Goal: Answer question/provide support: Share knowledge or assist other users

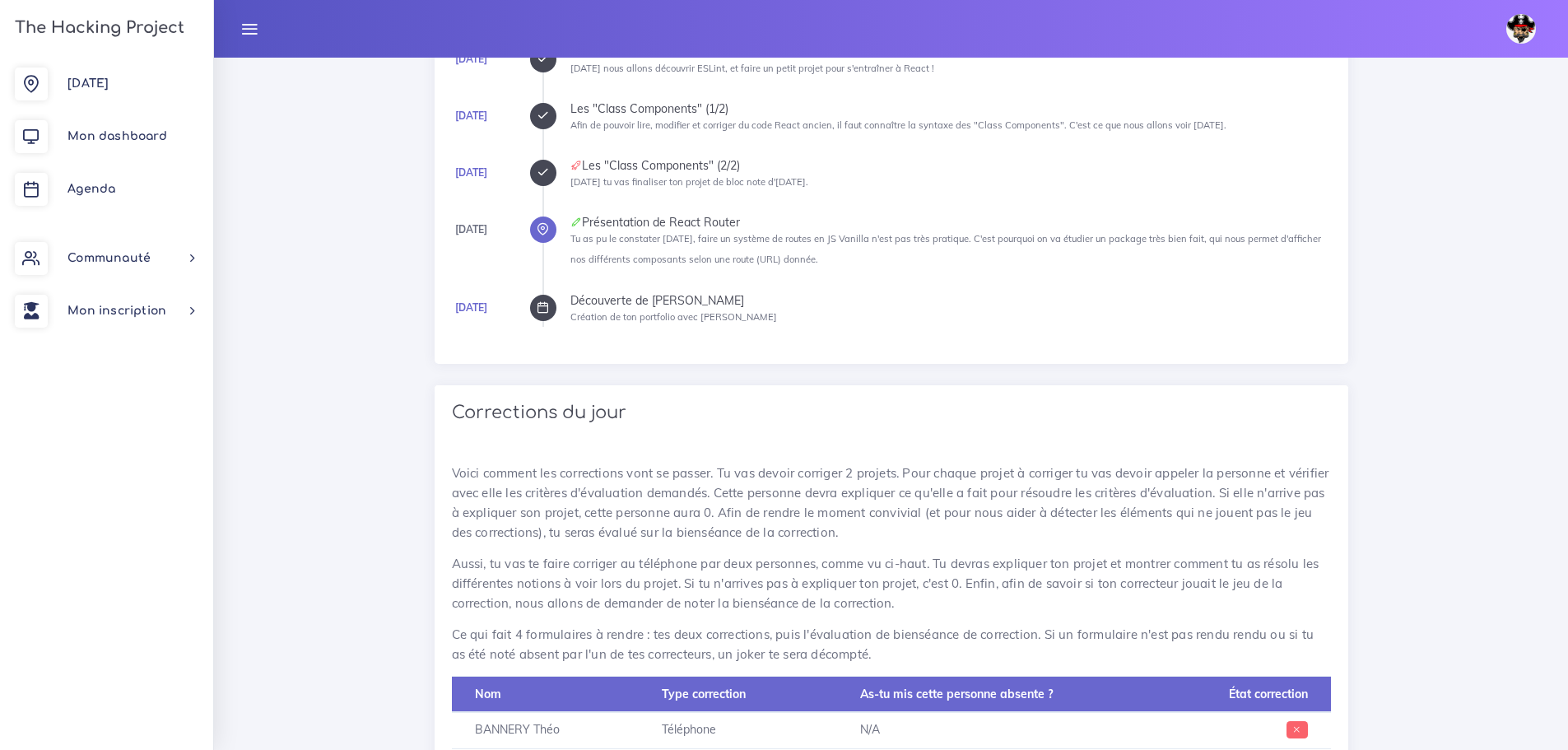
scroll to position [231, 0]
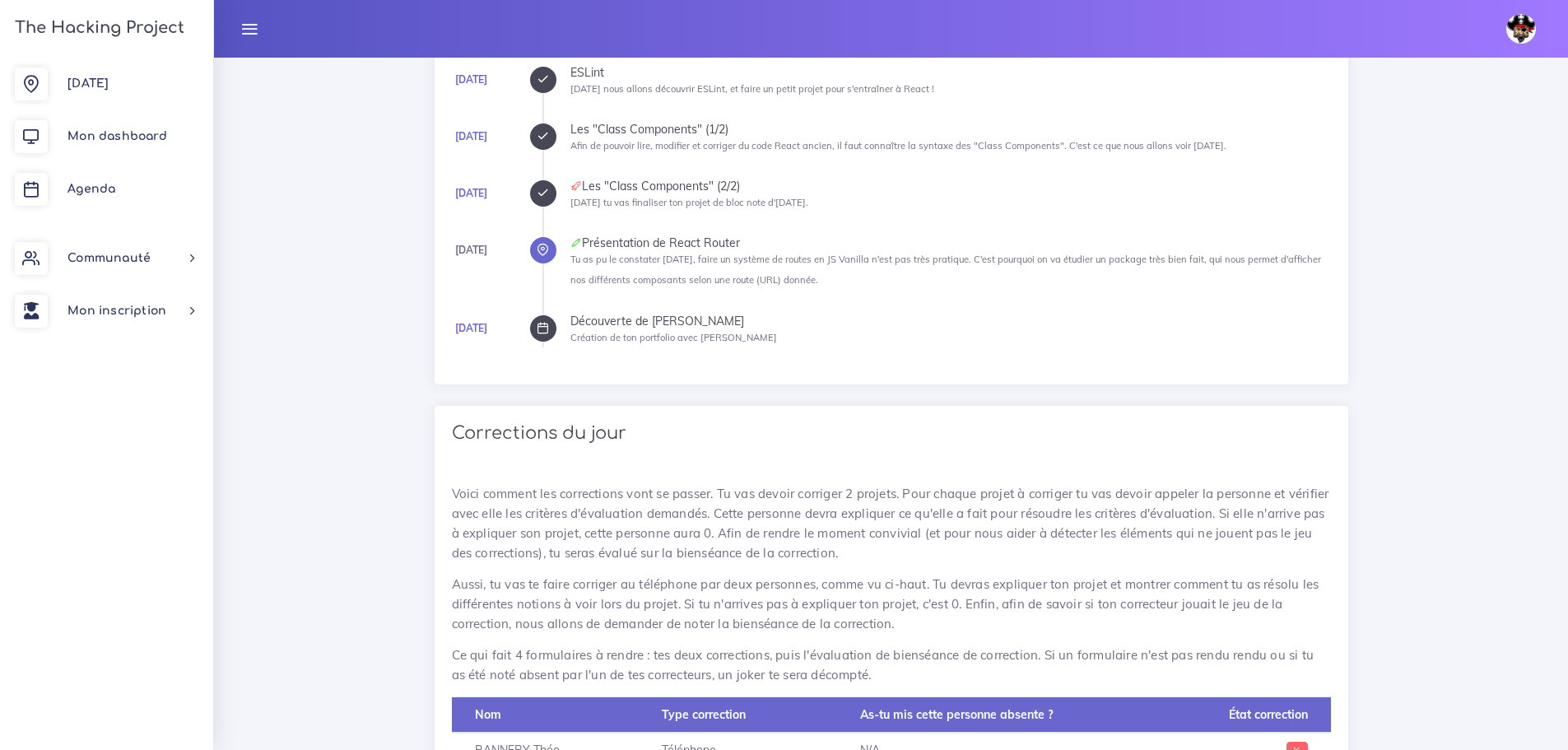
click at [547, 139] on icon at bounding box center [542, 136] width 13 height 13
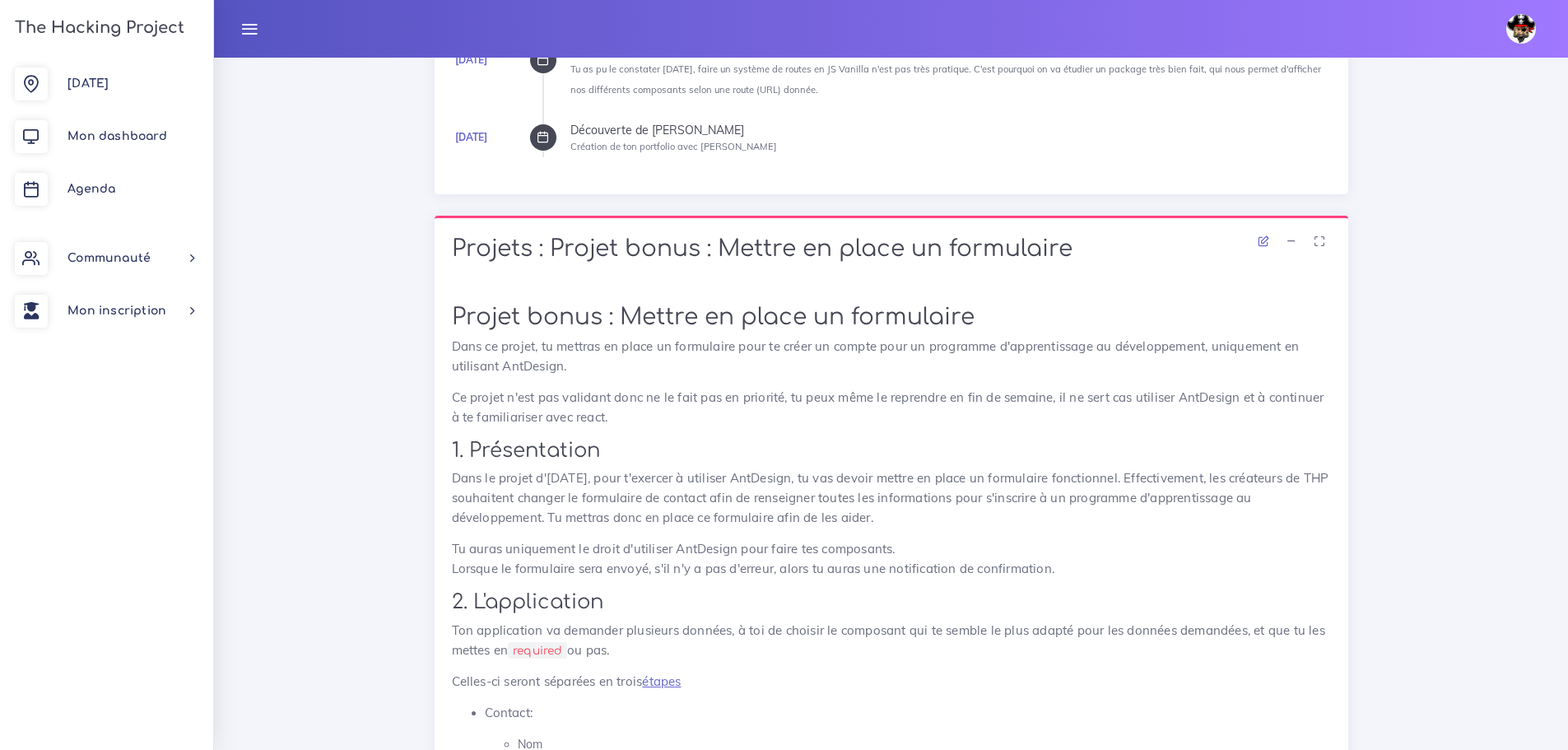
scroll to position [247, 0]
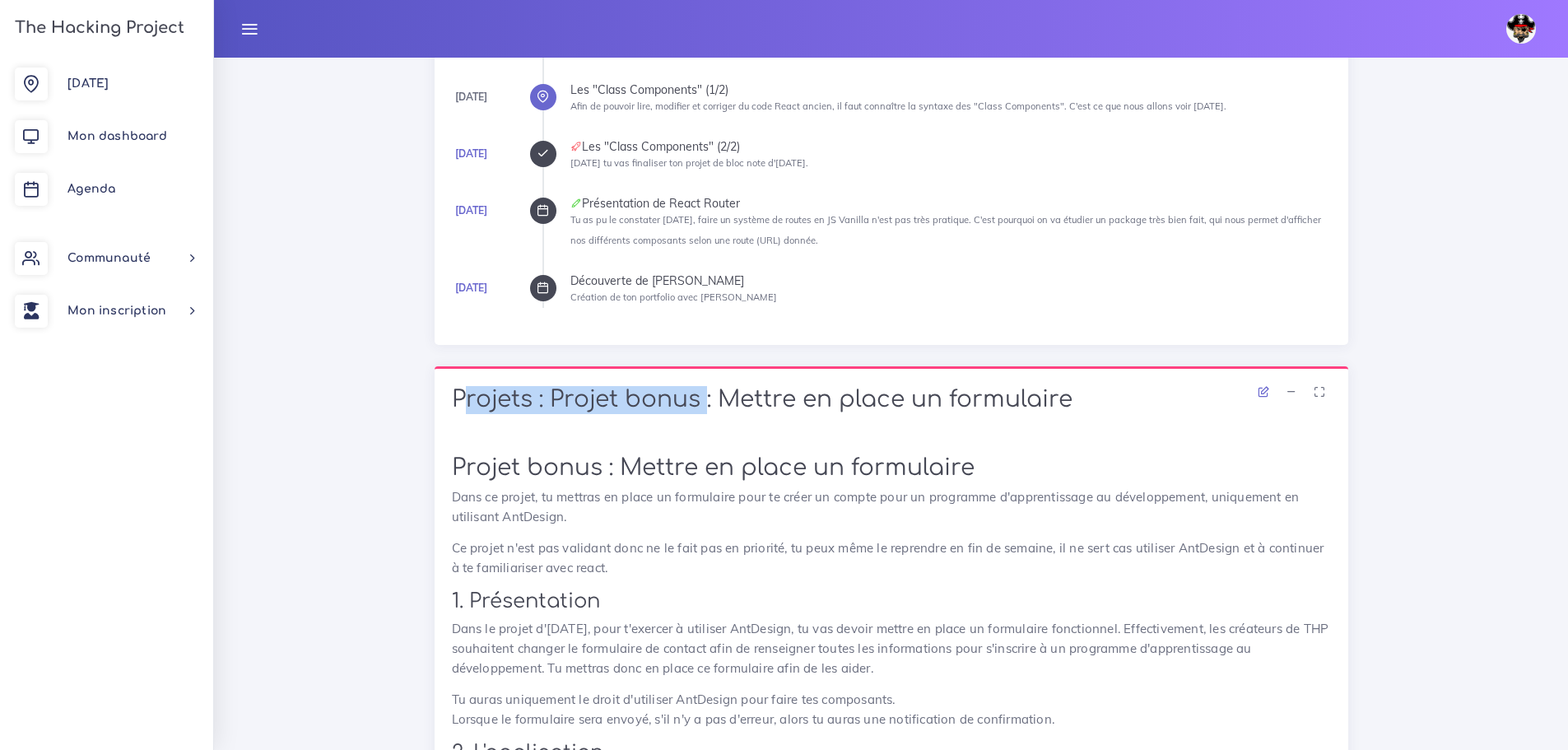
drag, startPoint x: 701, startPoint y: 395, endPoint x: 434, endPoint y: 384, distance: 267.2
click at [434, 384] on div "Projets : Projet bonus : Mettre en place un formulaire" at bounding box center [891, 402] width 913 height 71
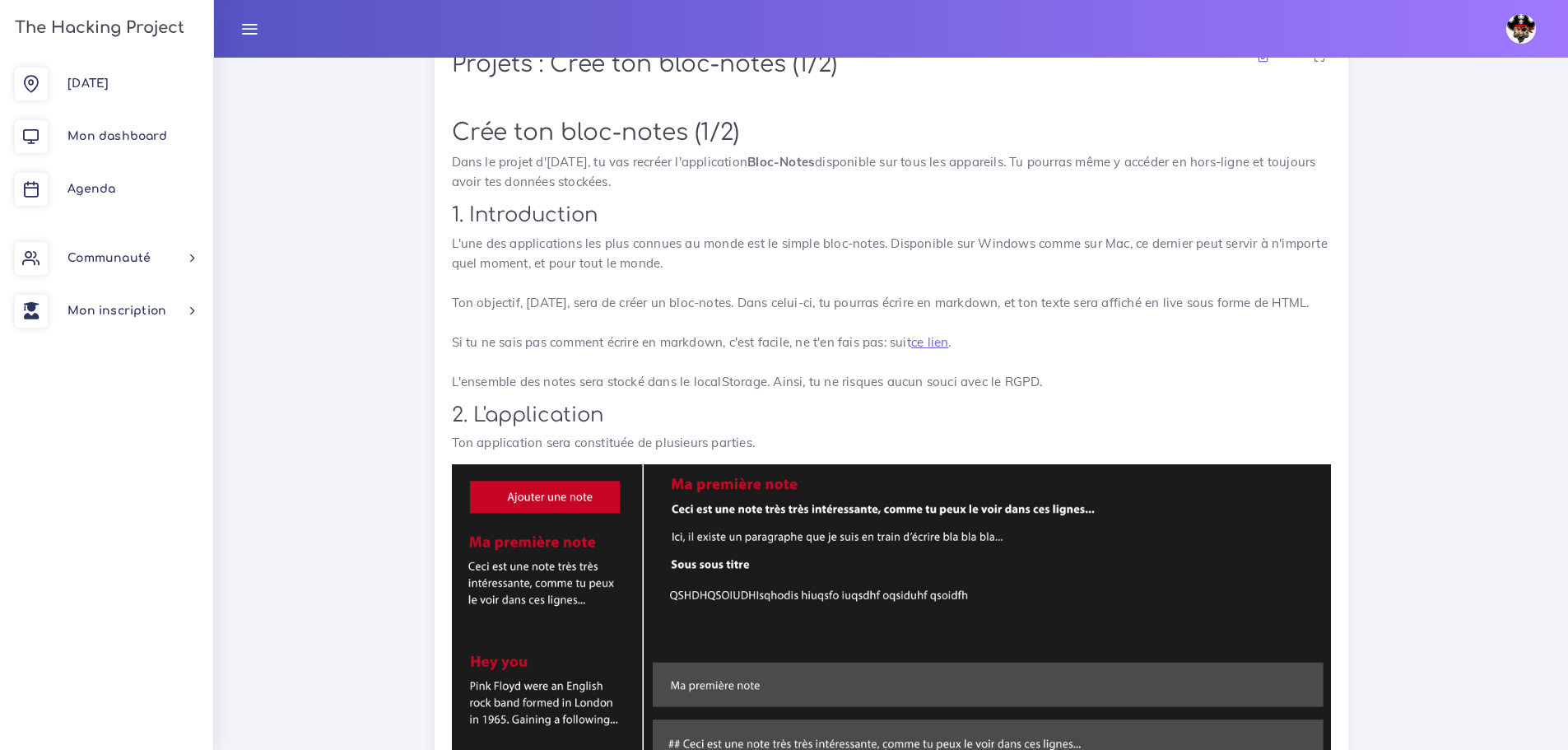
scroll to position [1400, 0]
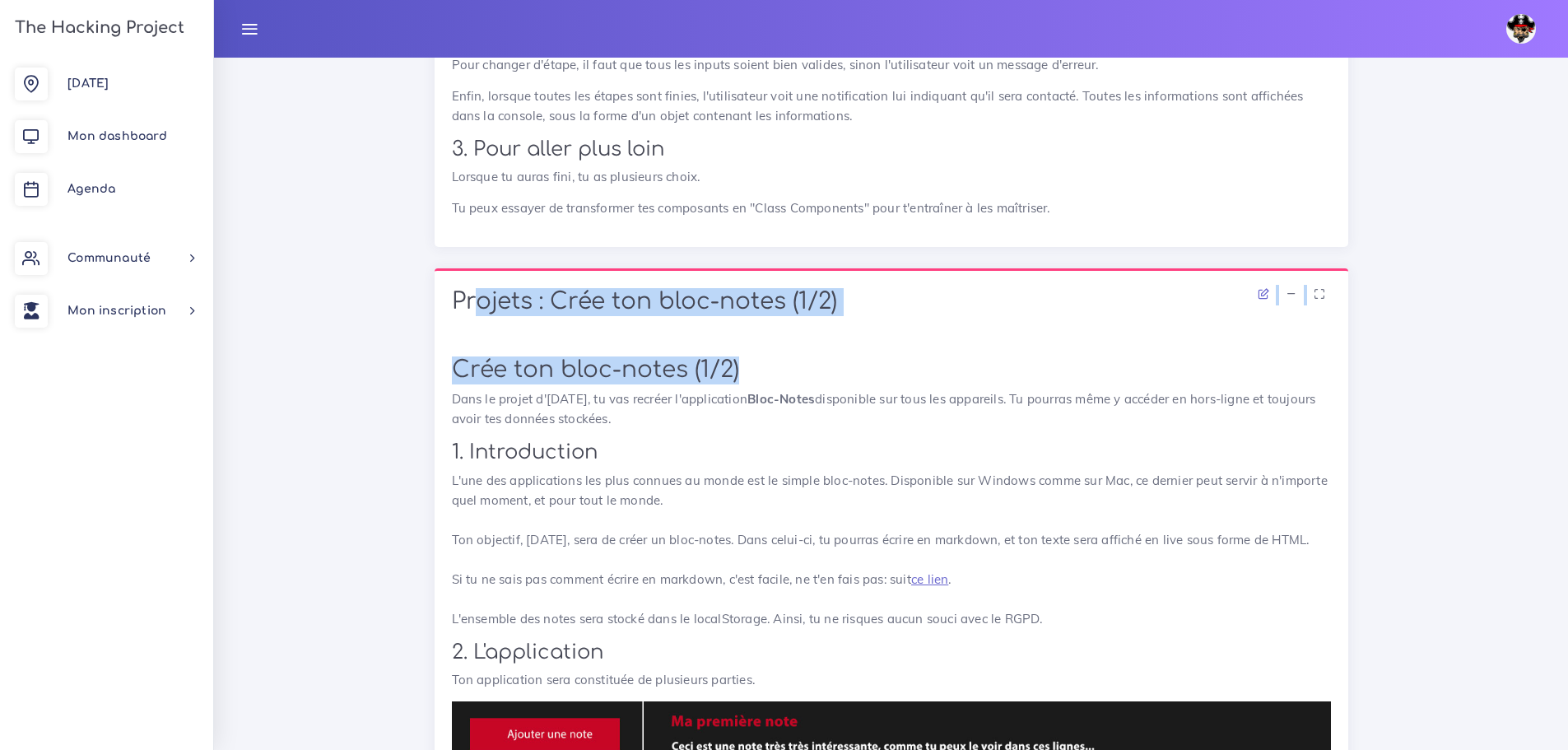
drag, startPoint x: 469, startPoint y: 308, endPoint x: 844, endPoint y: 350, distance: 377.3
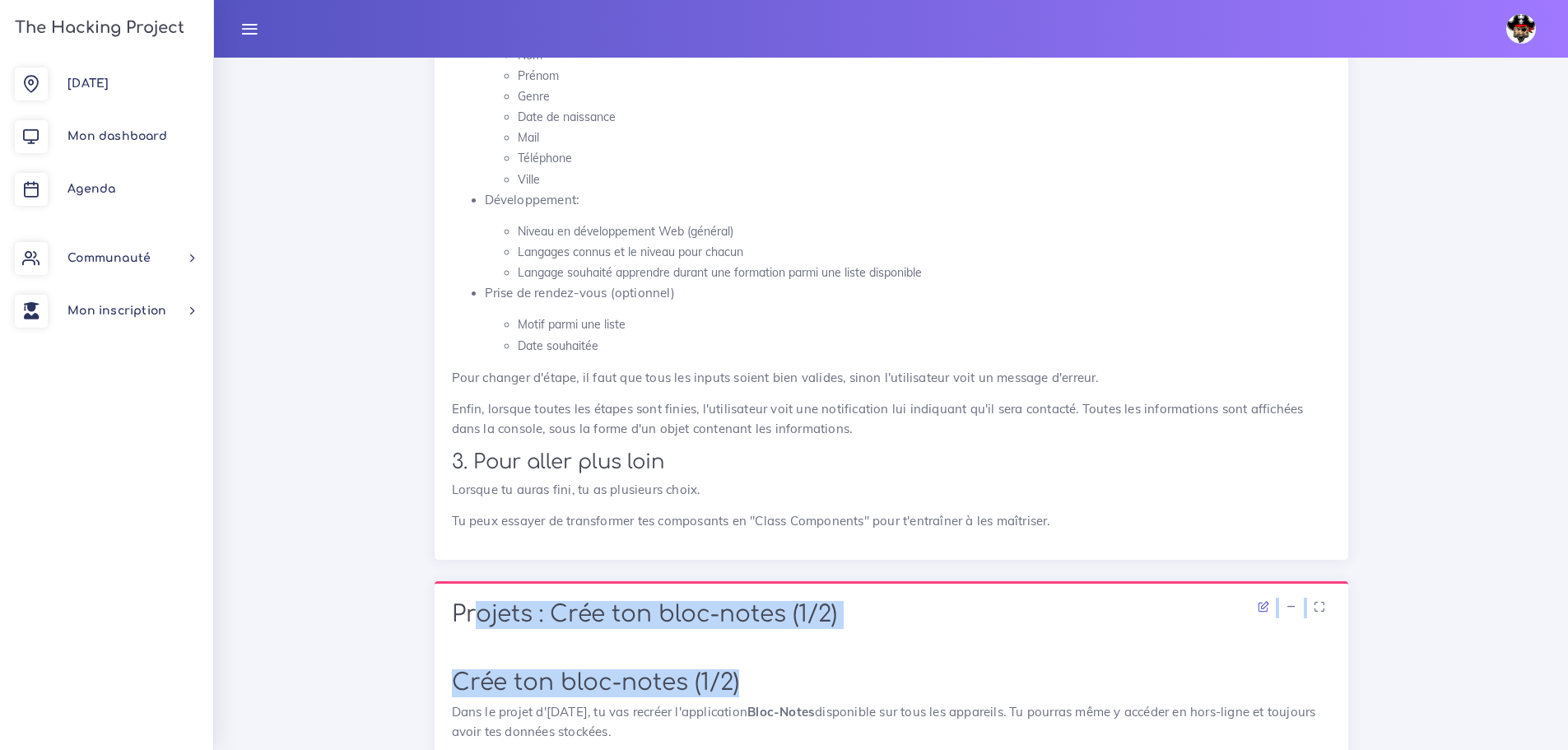
scroll to position [1070, 0]
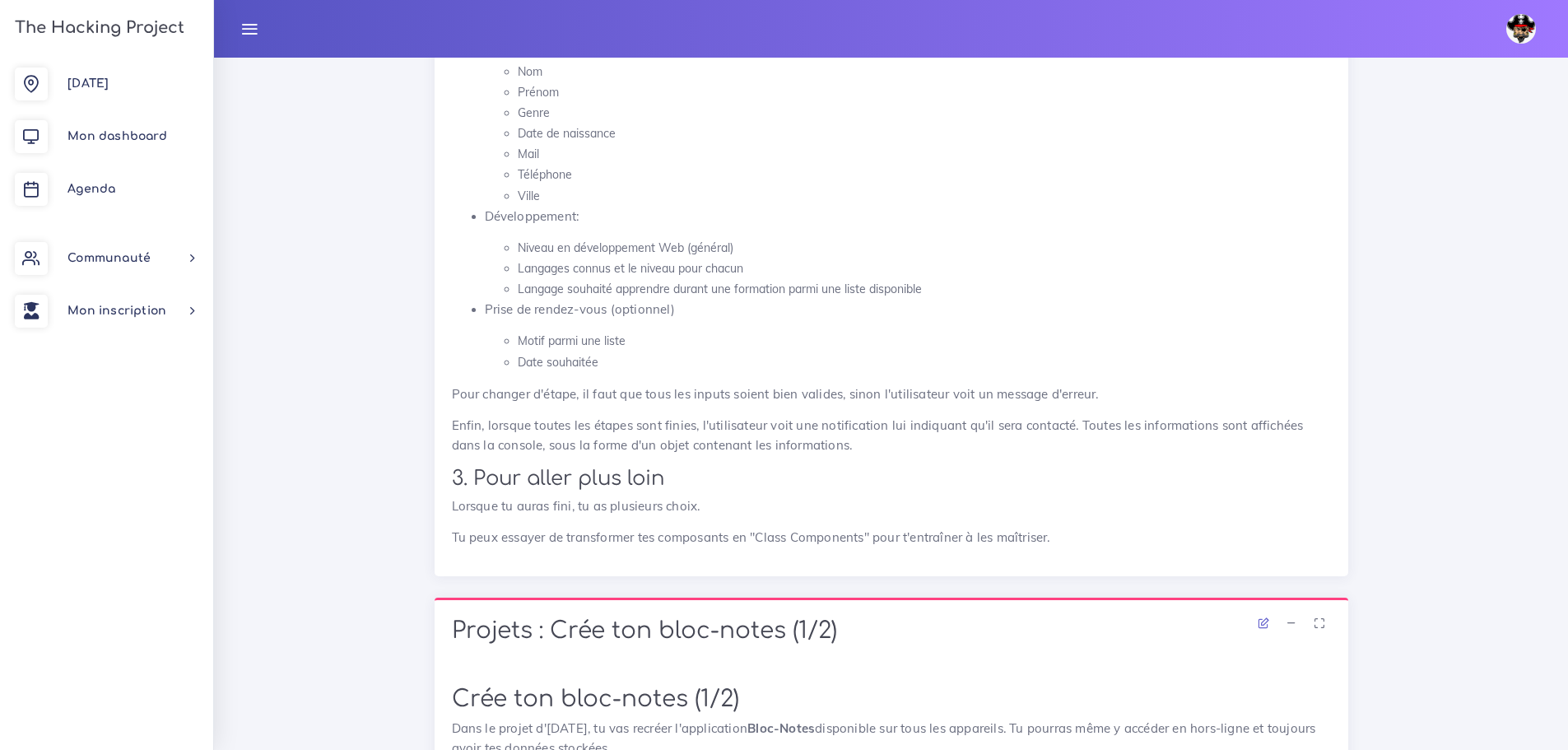
click at [781, 478] on h2 "3. Pour aller plus loin" at bounding box center [892, 478] width 879 height 24
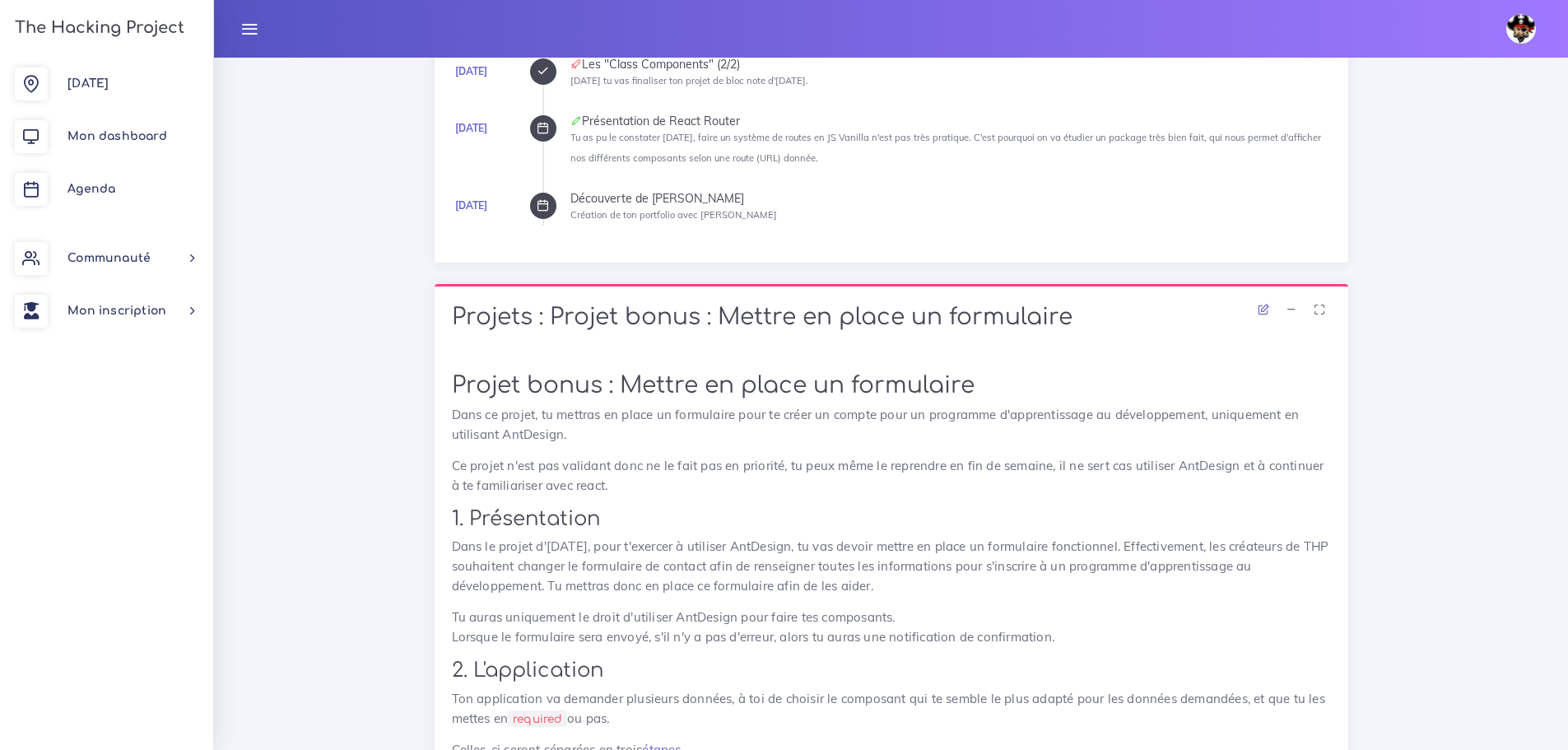
scroll to position [0, 0]
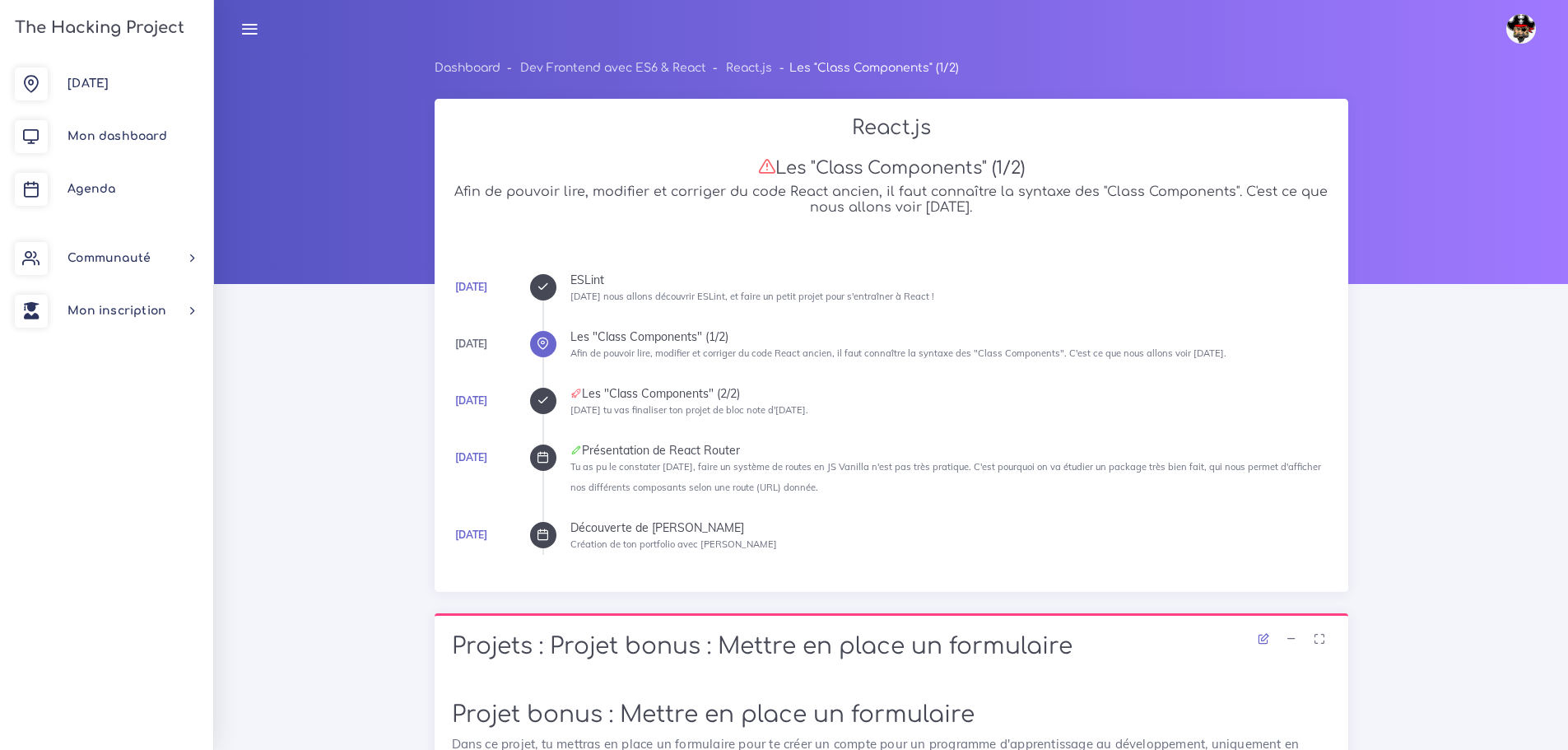
click at [544, 457] on icon at bounding box center [542, 457] width 13 height 13
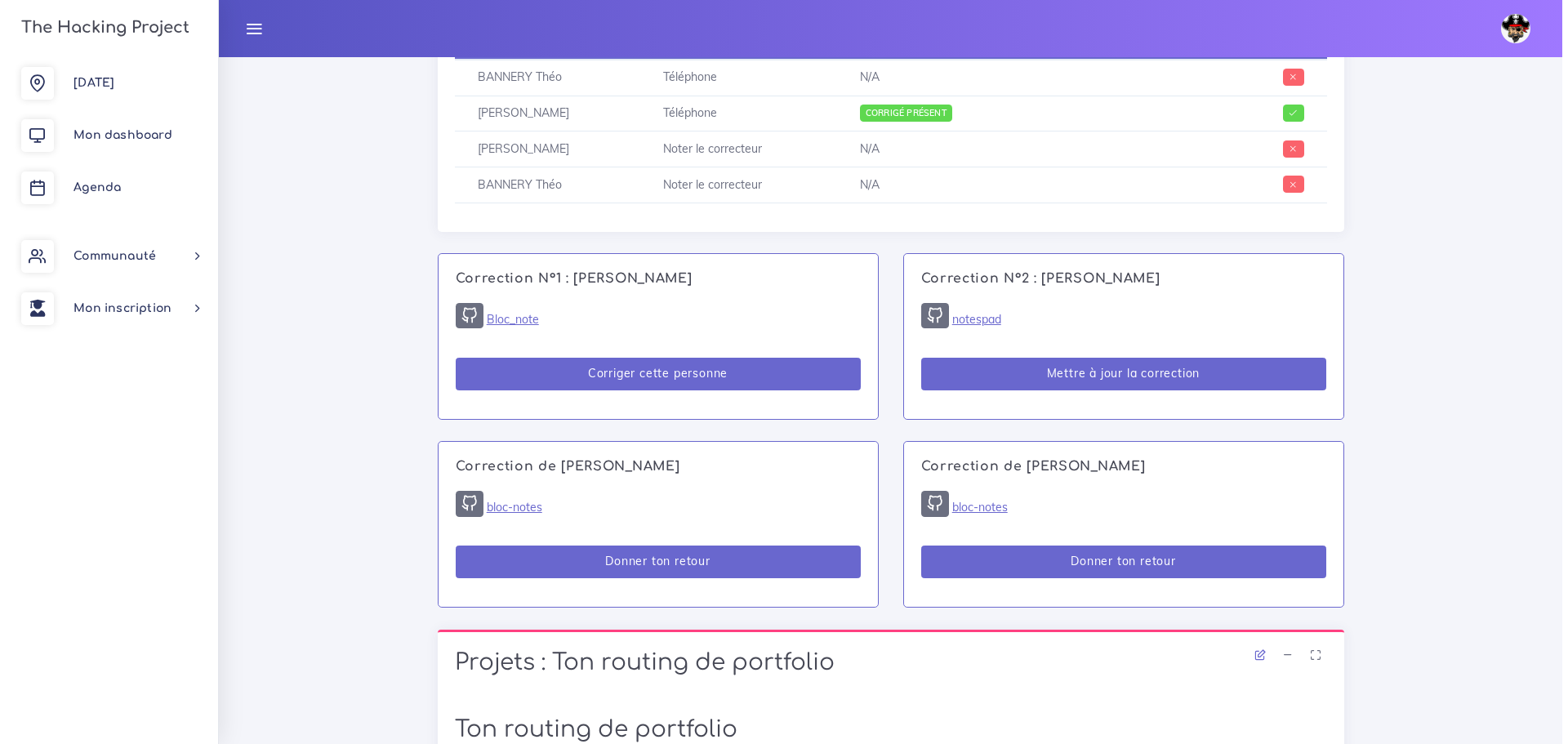
scroll to position [898, 0]
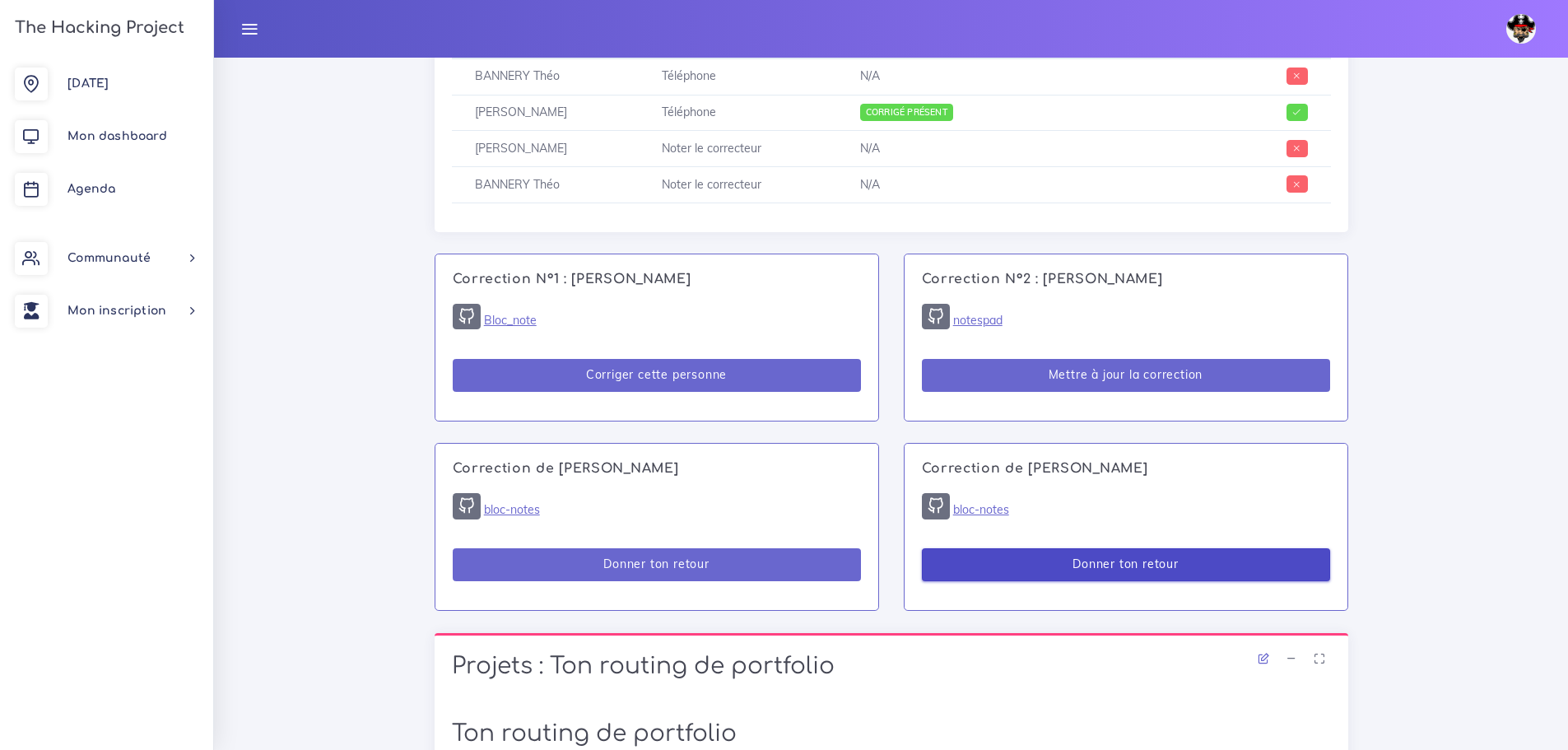
click at [976, 554] on button "Donner ton retour" at bounding box center [1126, 565] width 408 height 34
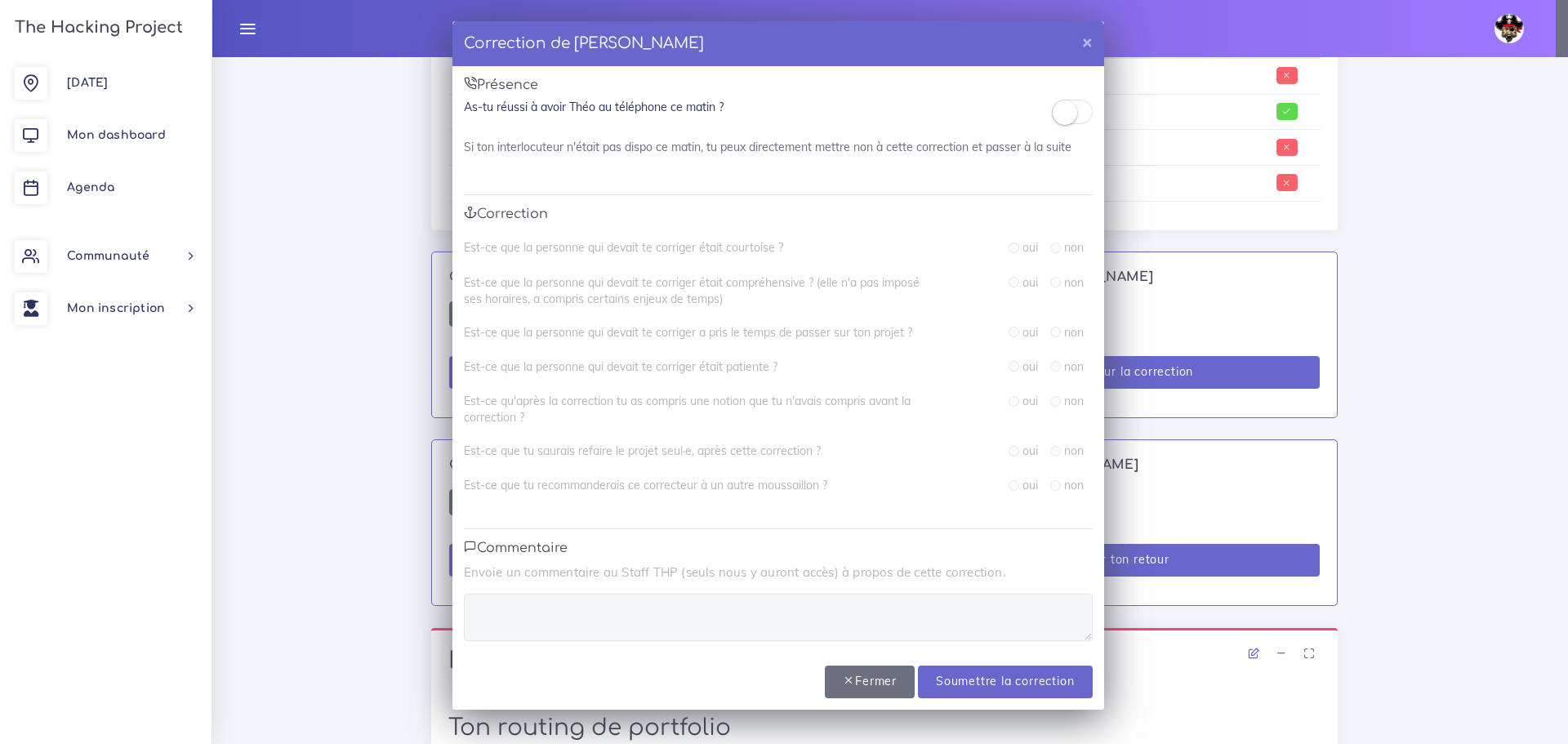
click at [1059, 118] on small at bounding box center [1064, 112] width 24 height 24
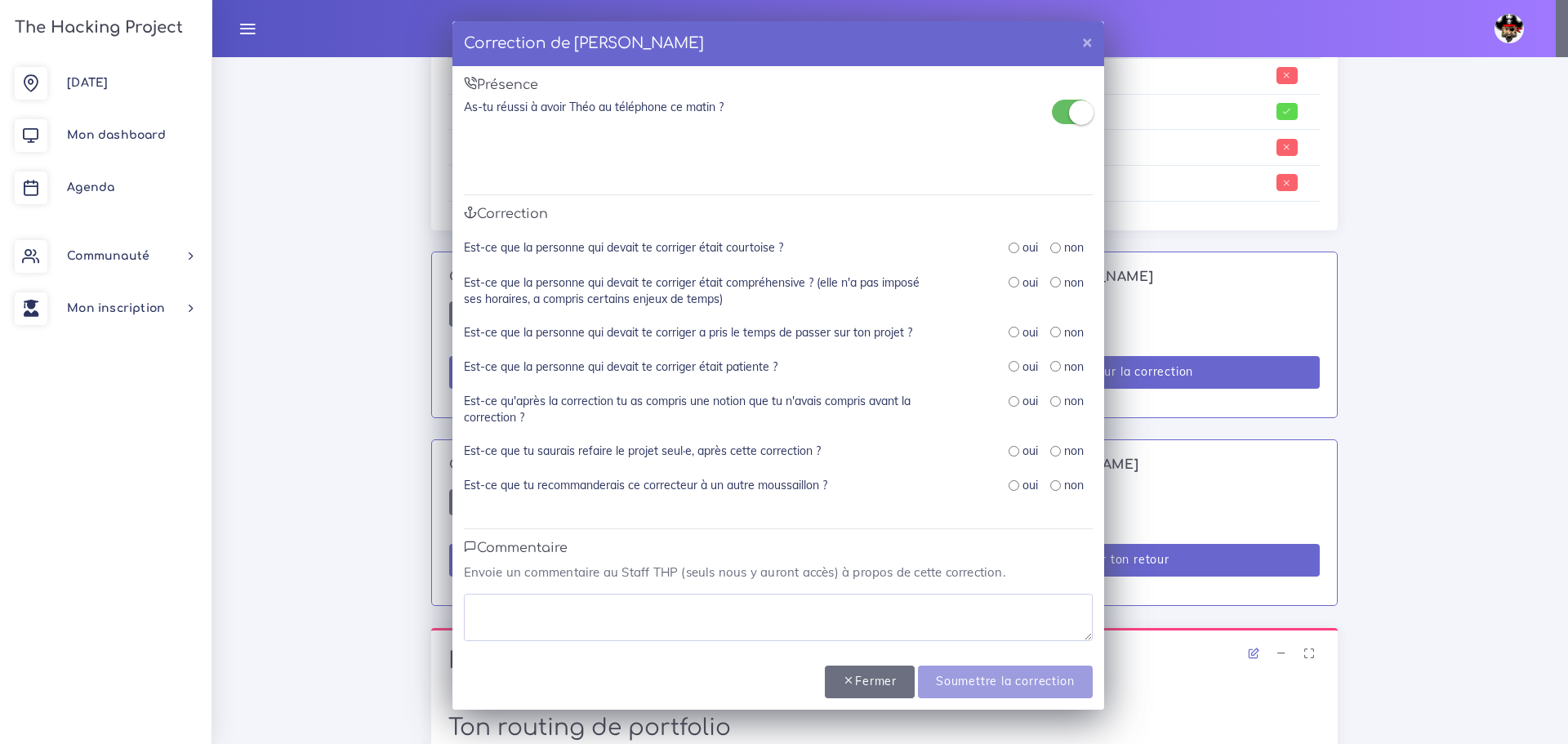
click at [1010, 253] on input "radio" at bounding box center [1013, 248] width 11 height 11
radio input "true"
drag, startPoint x: 1008, startPoint y: 280, endPoint x: 1013, endPoint y: 293, distance: 13.9
click at [1008, 279] on input "radio" at bounding box center [1013, 282] width 11 height 11
radio input "true"
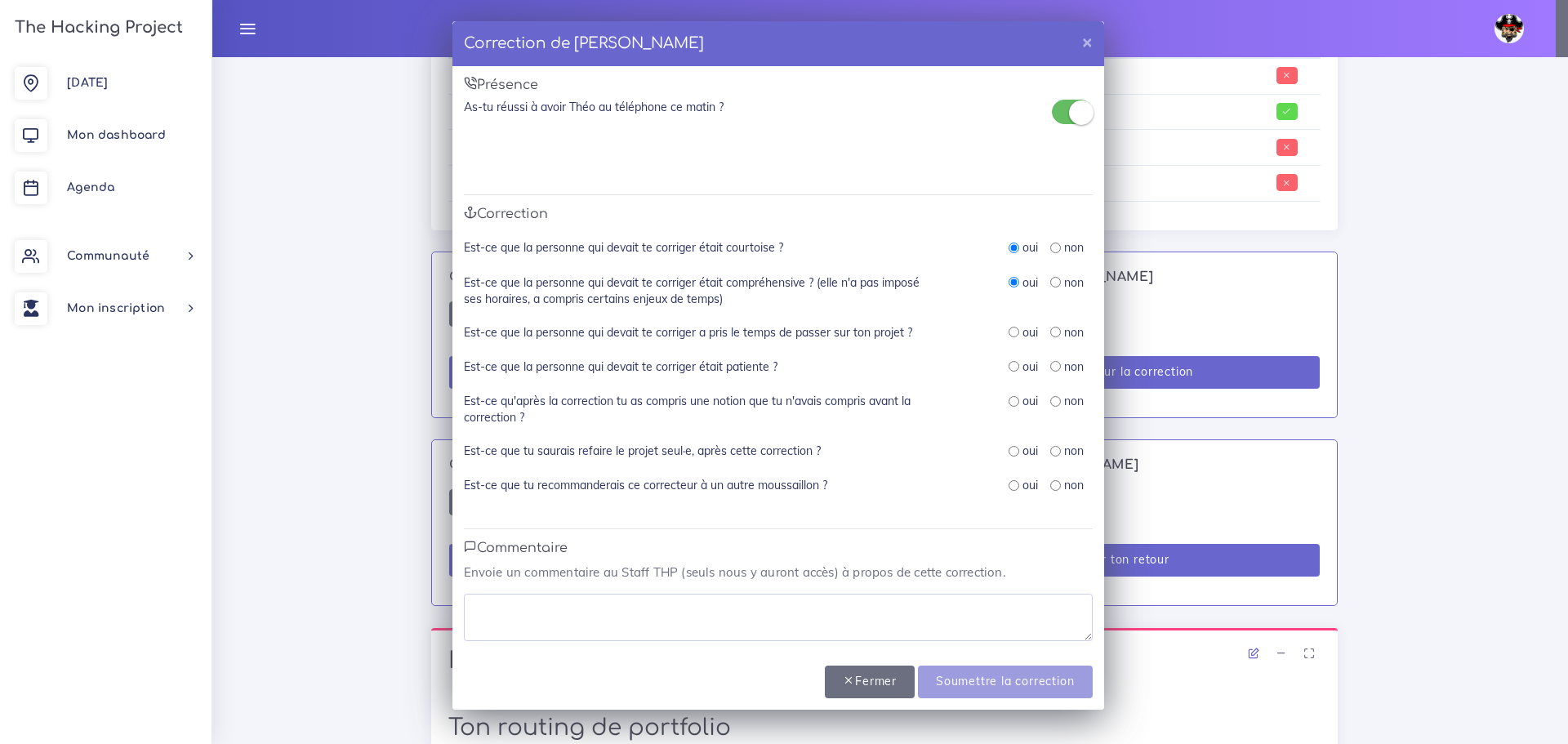
click at [1016, 334] on input "radio" at bounding box center [1013, 332] width 11 height 11
radio input "true"
click at [1014, 367] on input "radio" at bounding box center [1013, 366] width 11 height 11
radio input "true"
click at [1015, 401] on input "radio" at bounding box center [1013, 401] width 11 height 11
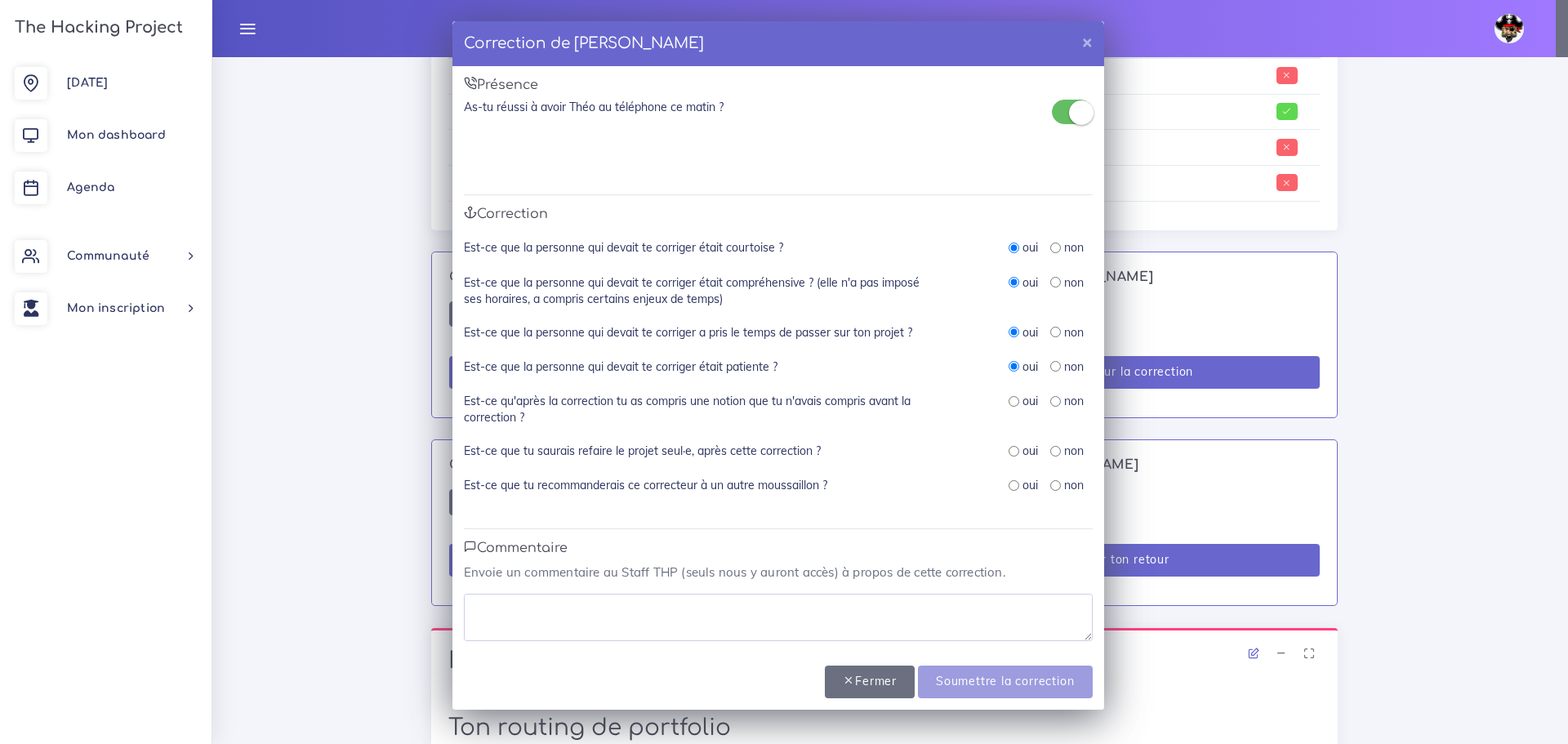
radio input "true"
click at [1020, 450] on div "oui" at bounding box center [1023, 451] width 29 height 17
click at [1016, 452] on input "radio" at bounding box center [1013, 451] width 11 height 11
radio input "true"
click at [1013, 486] on input "radio" at bounding box center [1013, 485] width 11 height 11
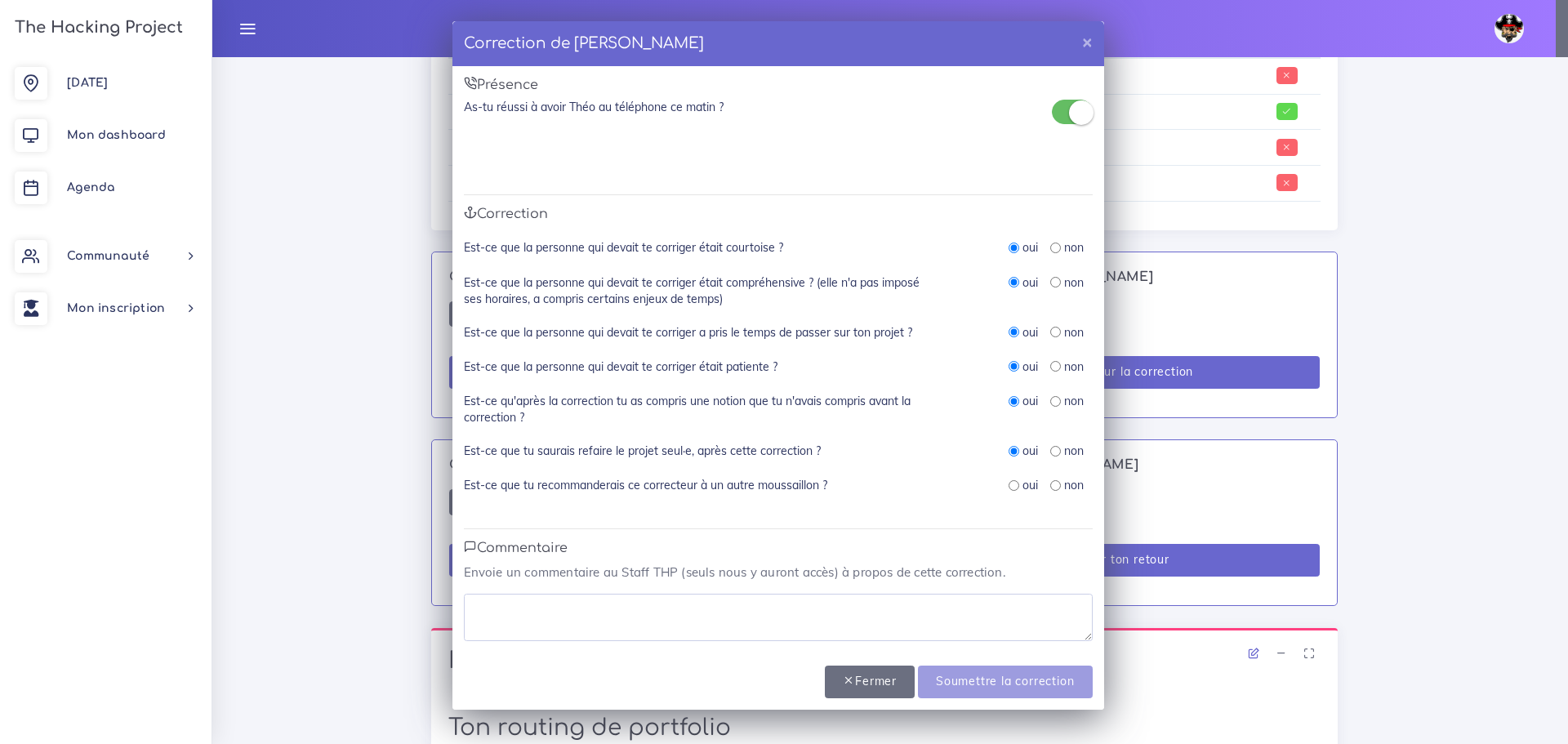
radio input "true"
click at [728, 614] on textarea at bounding box center [778, 617] width 629 height 48
type textarea "a"
drag, startPoint x: 731, startPoint y: 614, endPoint x: 405, endPoint y: 581, distance: 327.7
click at [405, 581] on div "Correction de Théo BANNERY × Présence As-tu réussi à avoir Théo au téléphone ce…" at bounding box center [784, 372] width 1568 height 744
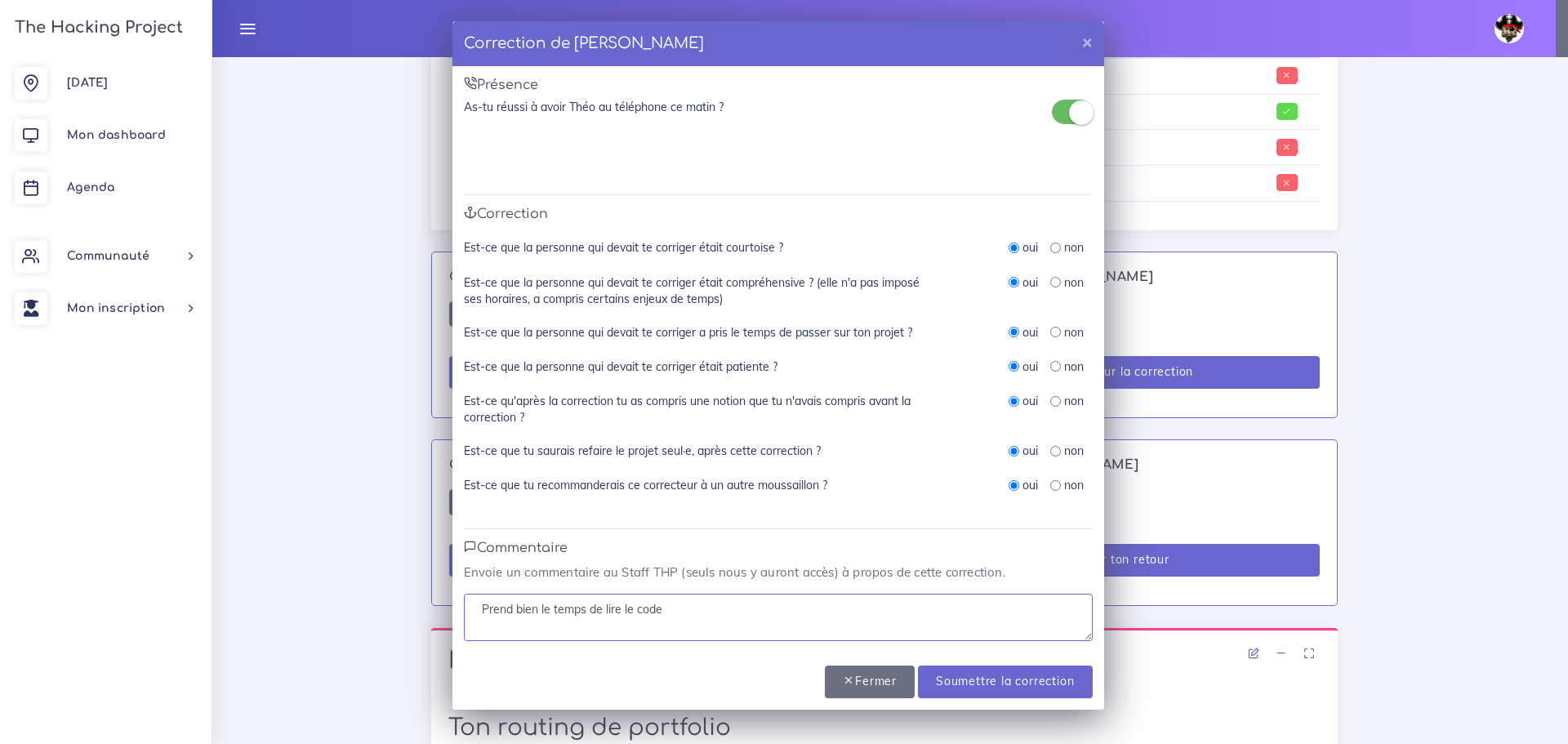
click at [992, 616] on textarea "Prend bien le temps de lire le code" at bounding box center [778, 617] width 629 height 48
type textarea "Prend bien le temps de lire le code"
click at [1020, 678] on input "Soumettre la correction" at bounding box center [1005, 682] width 174 height 33
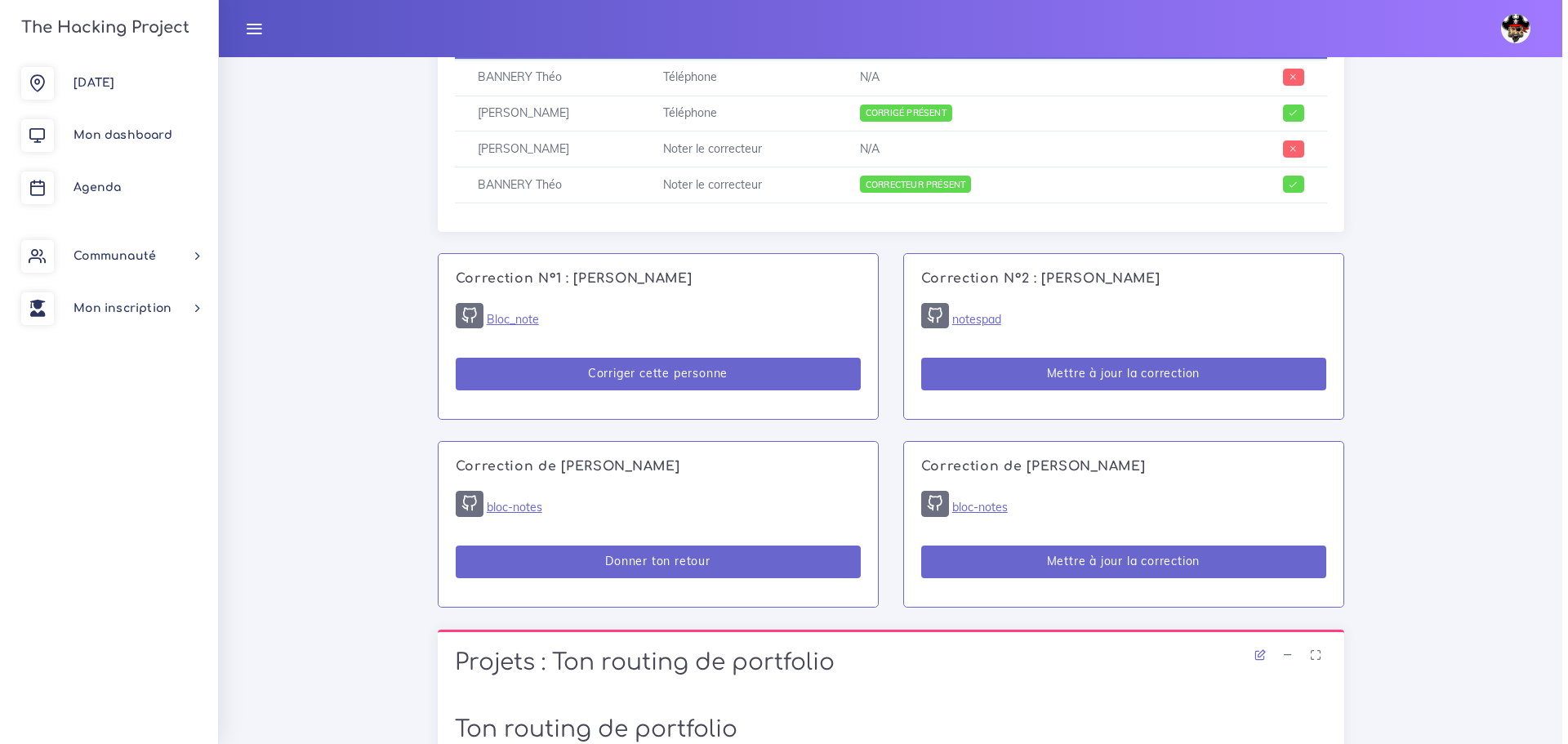
scroll to position [815, 0]
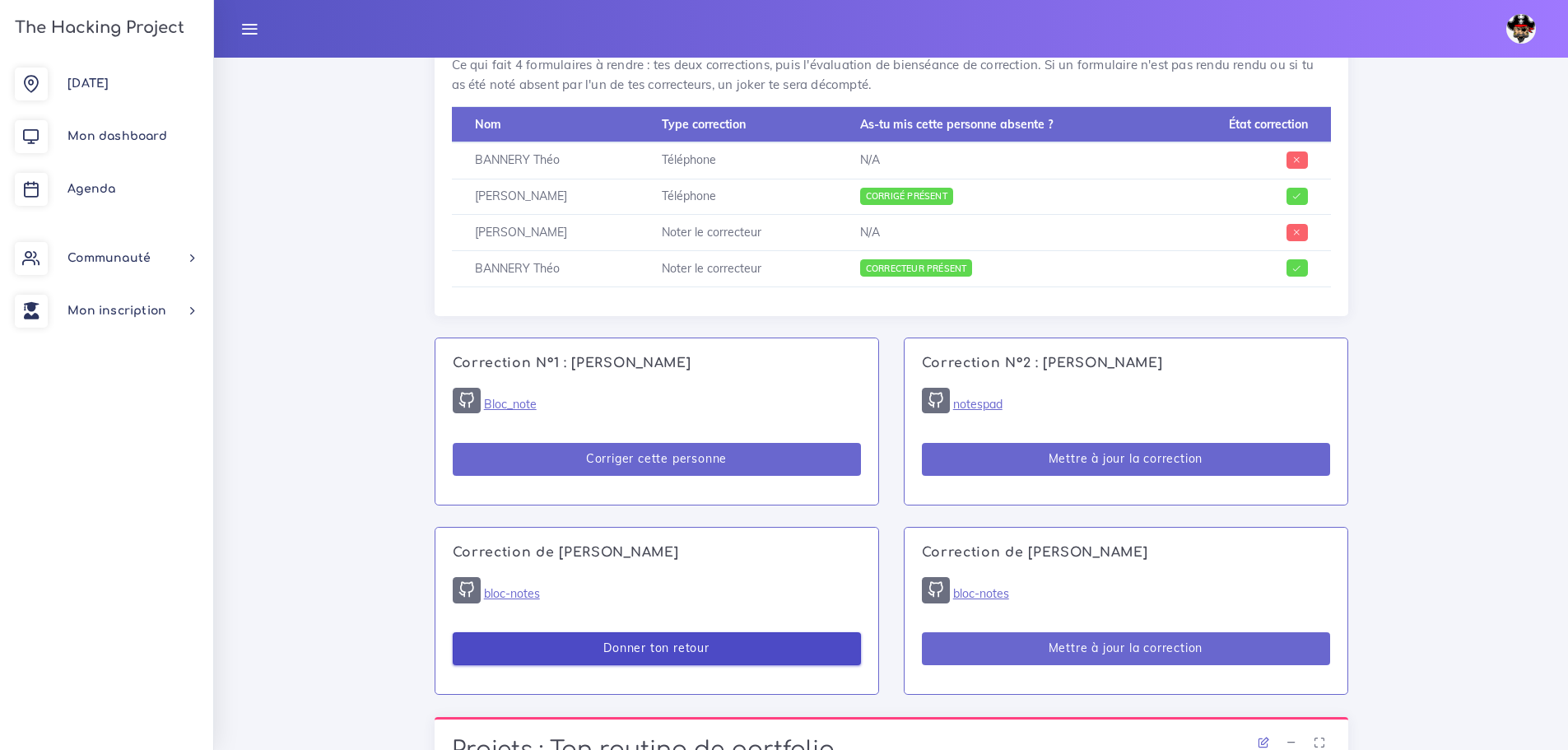
click at [845, 649] on button "Donner ton retour" at bounding box center [657, 649] width 408 height 34
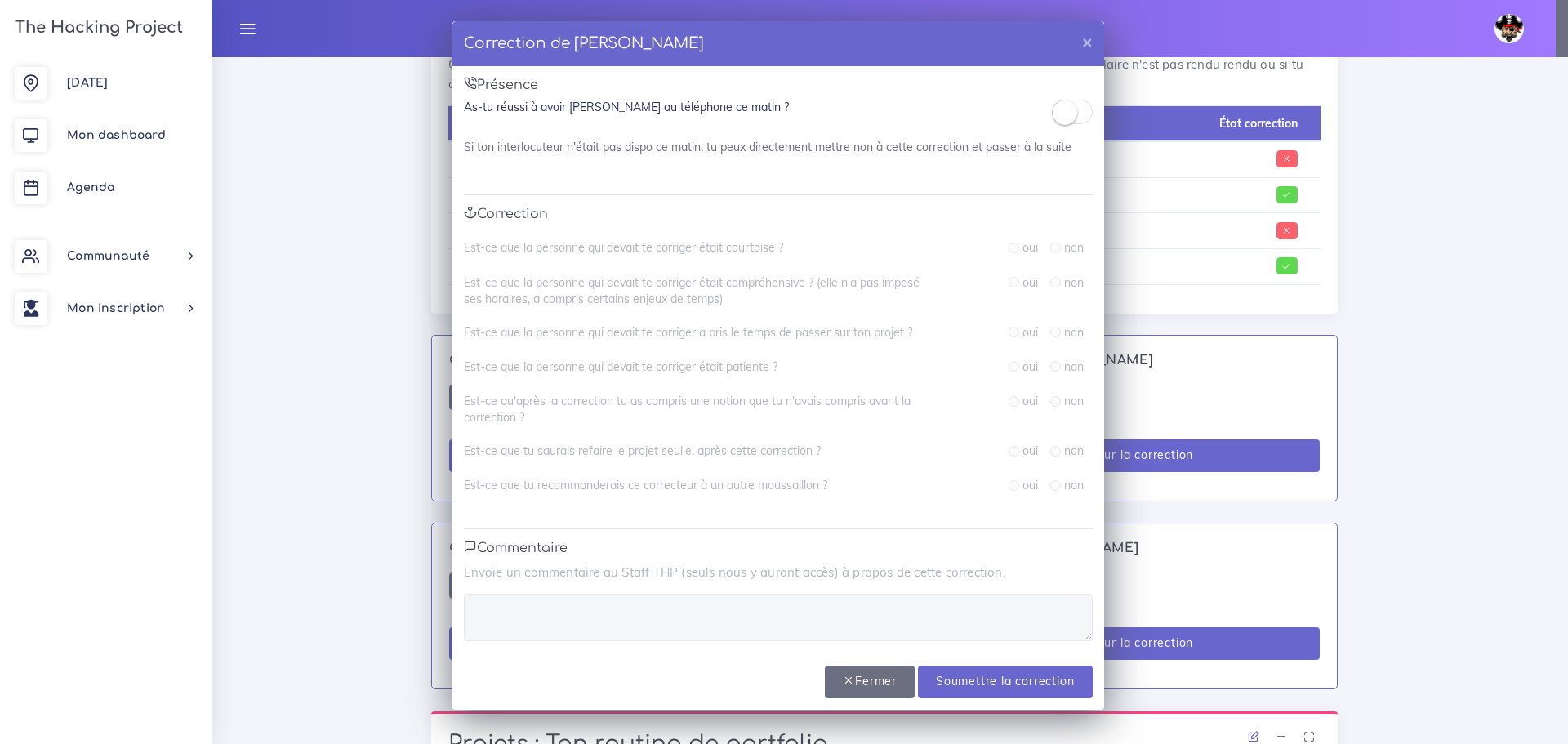
click at [1075, 118] on small at bounding box center [1064, 112] width 24 height 24
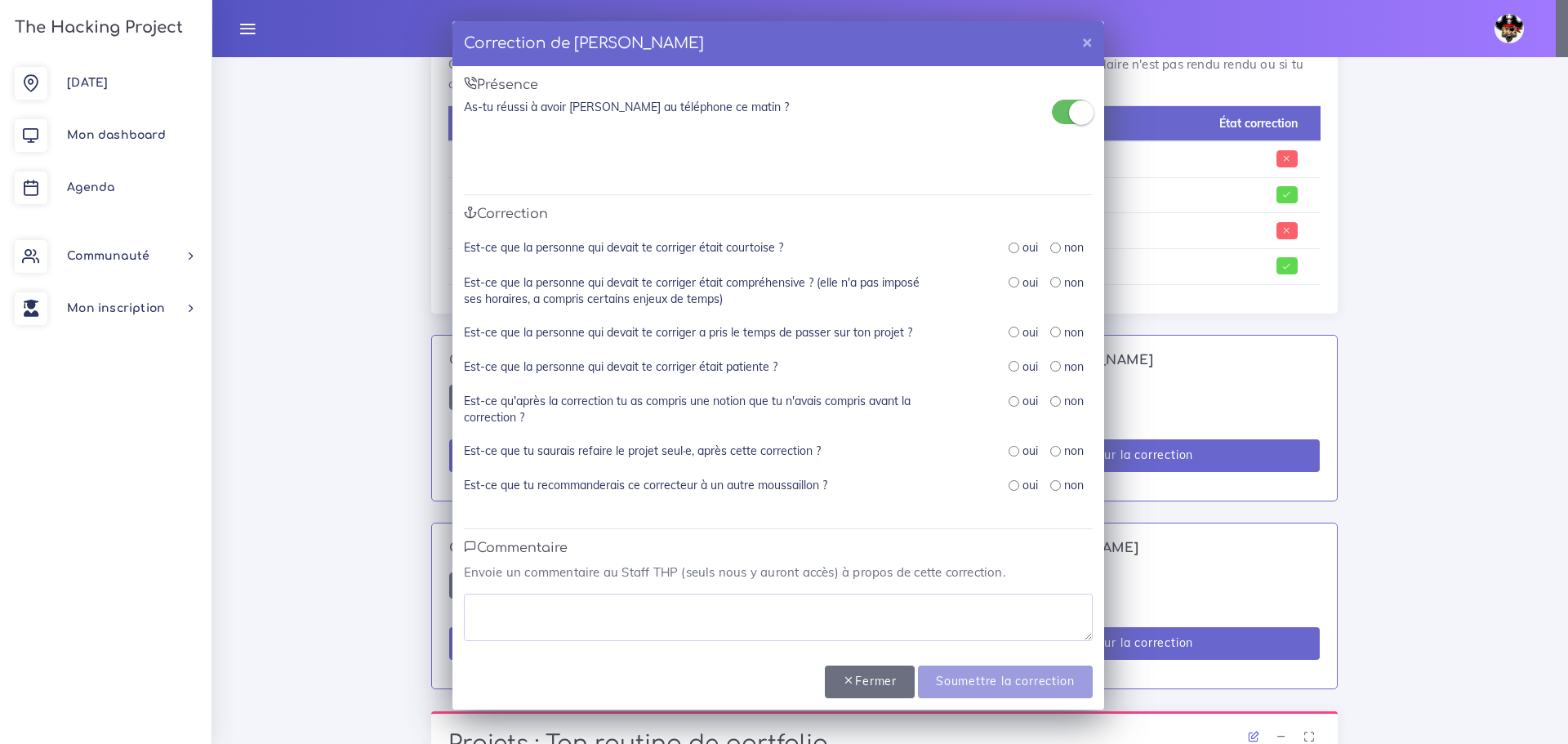
click at [1010, 250] on input "radio" at bounding box center [1013, 248] width 11 height 11
radio input "true"
click at [1008, 286] on input "radio" at bounding box center [1013, 282] width 11 height 11
radio input "true"
click at [1009, 318] on div "Est-ce que la personne qui devait te corriger était compréhensive ? (elle n'a p…" at bounding box center [778, 299] width 629 height 50
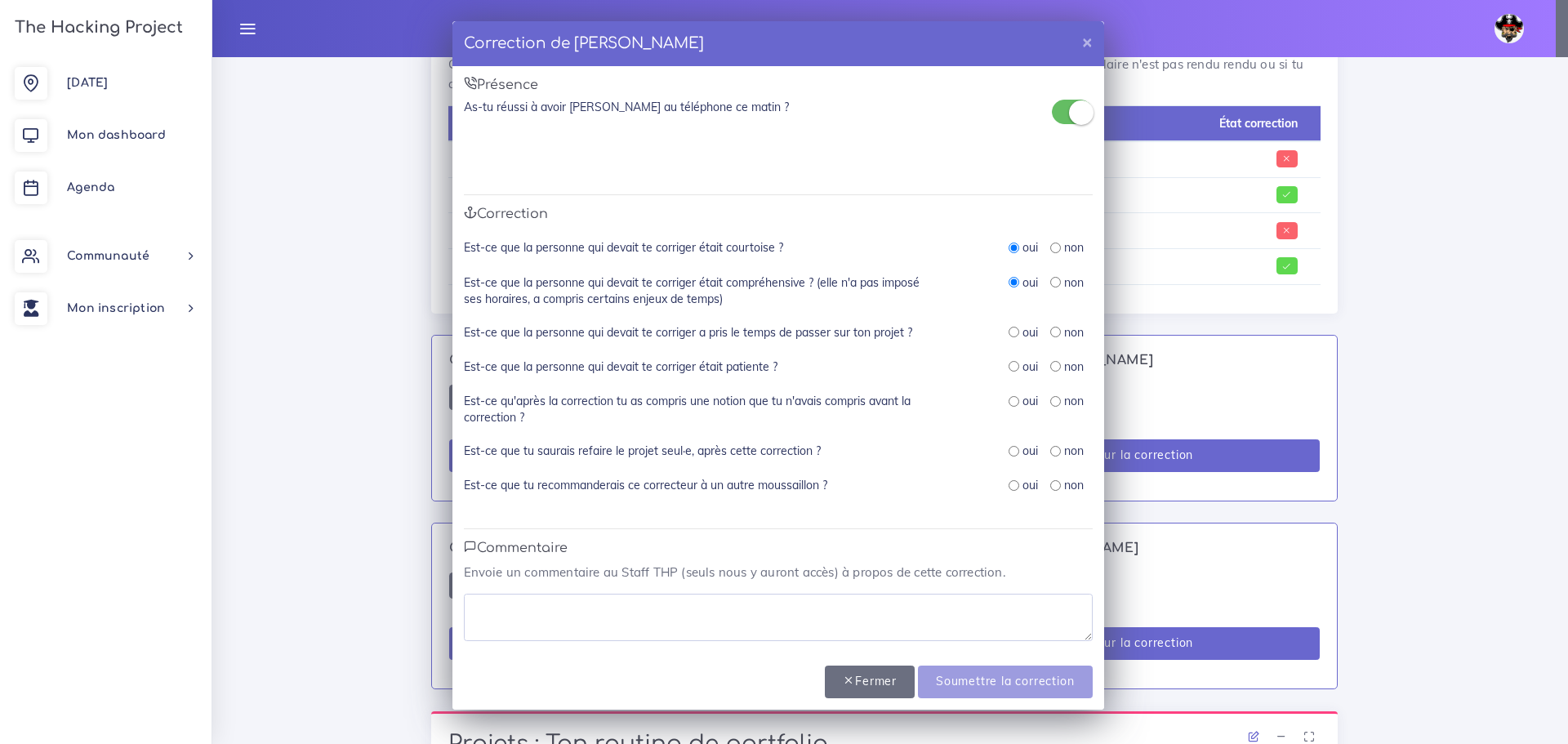
click at [1004, 329] on div "oui non" at bounding box center [1023, 334] width 163 height 18
click at [1011, 334] on input "radio" at bounding box center [1013, 332] width 11 height 11
radio input "true"
click at [1013, 387] on div "Est-ce que la personne qui devait te corriger était patiente ? oui non" at bounding box center [778, 375] width 629 height 34
click at [1013, 367] on input "radio" at bounding box center [1013, 366] width 11 height 11
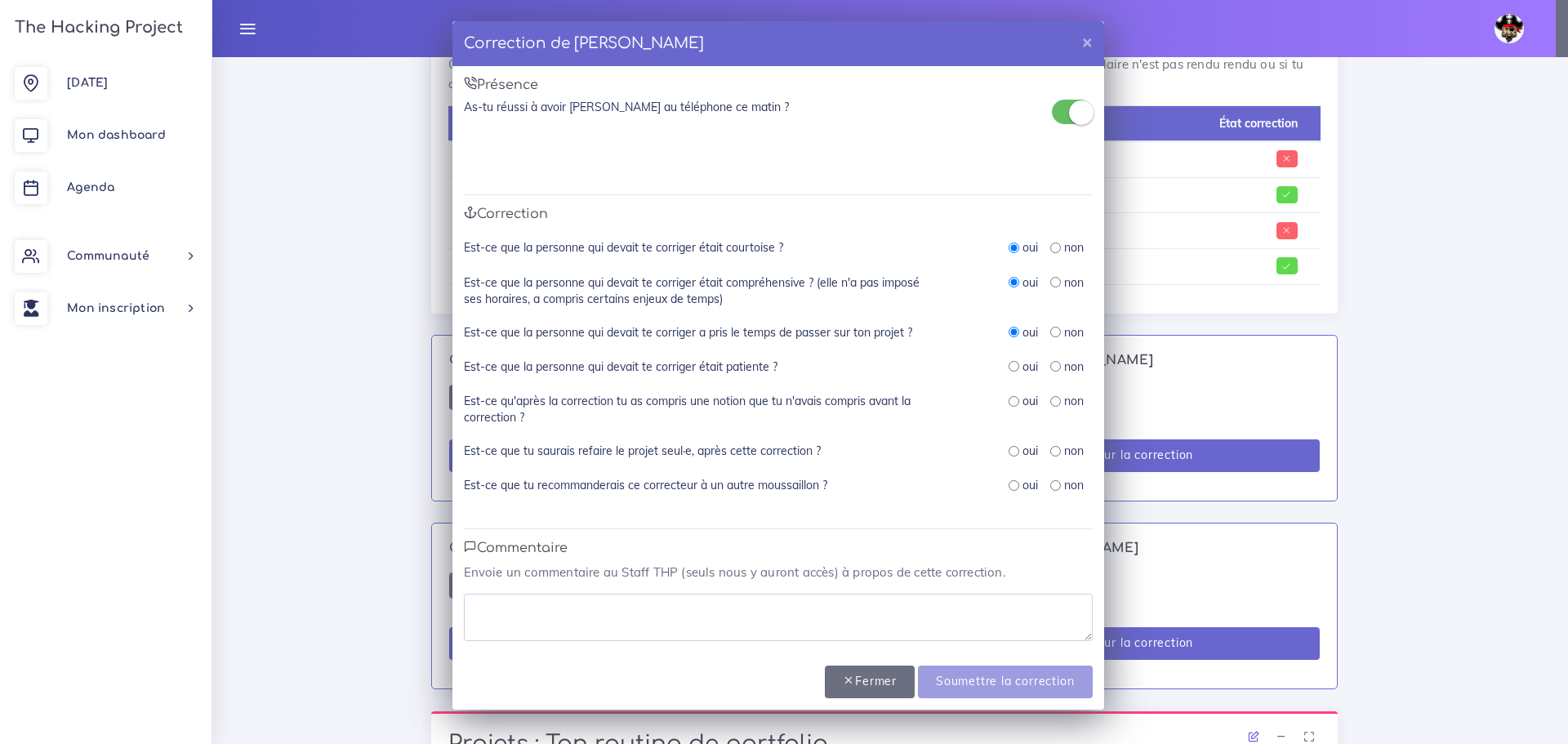
radio input "true"
click at [1013, 406] on input "radio" at bounding box center [1013, 401] width 11 height 11
radio input "true"
click at [1013, 452] on input "radio" at bounding box center [1013, 451] width 11 height 11
radio input "true"
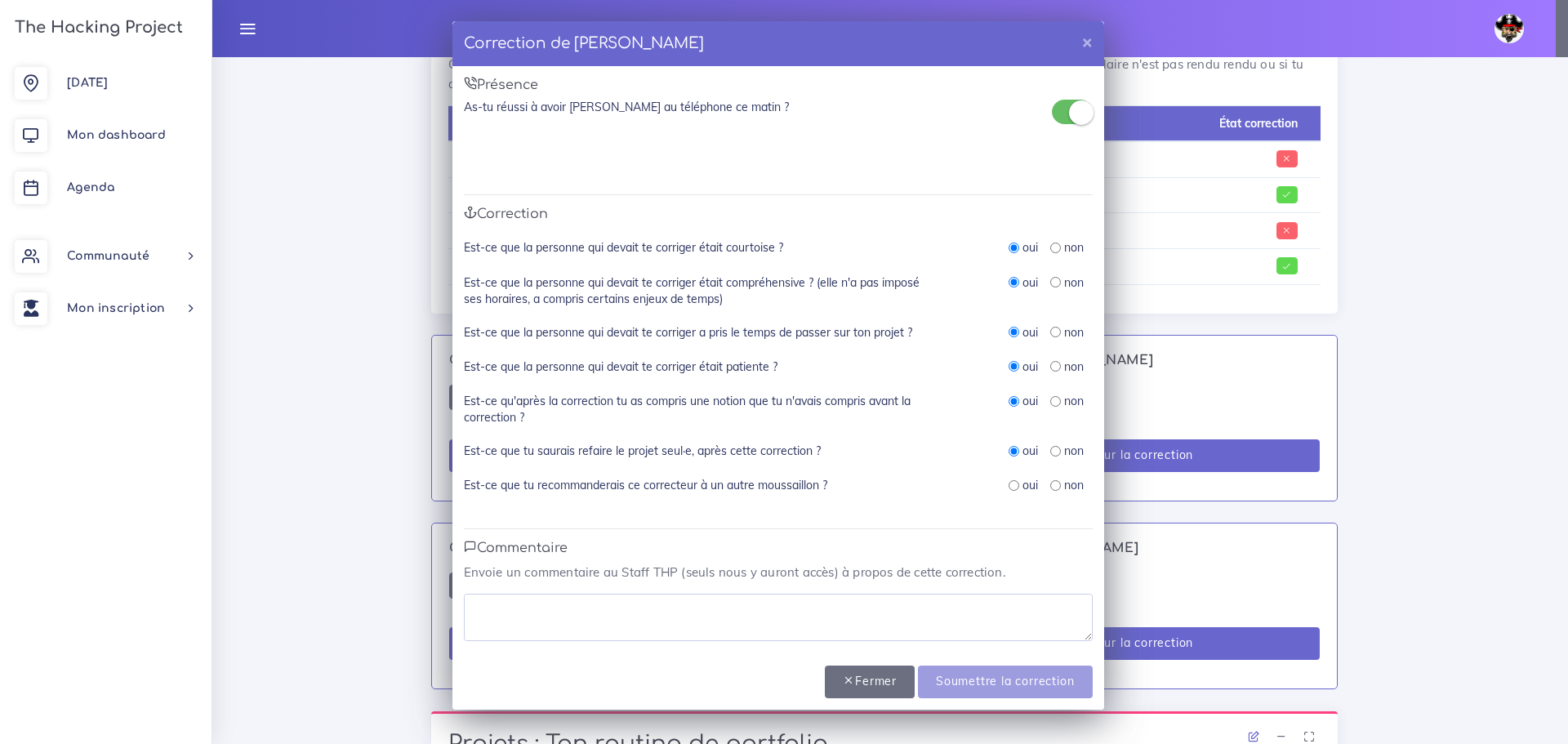
click at [1010, 490] on input "radio" at bounding box center [1013, 485] width 11 height 11
radio input "true"
click at [708, 626] on textarea at bounding box center [778, 617] width 629 height 48
paste textarea "Prend bien le temps de lire le code"
type textarea "Prend bien le temps de lire le code"
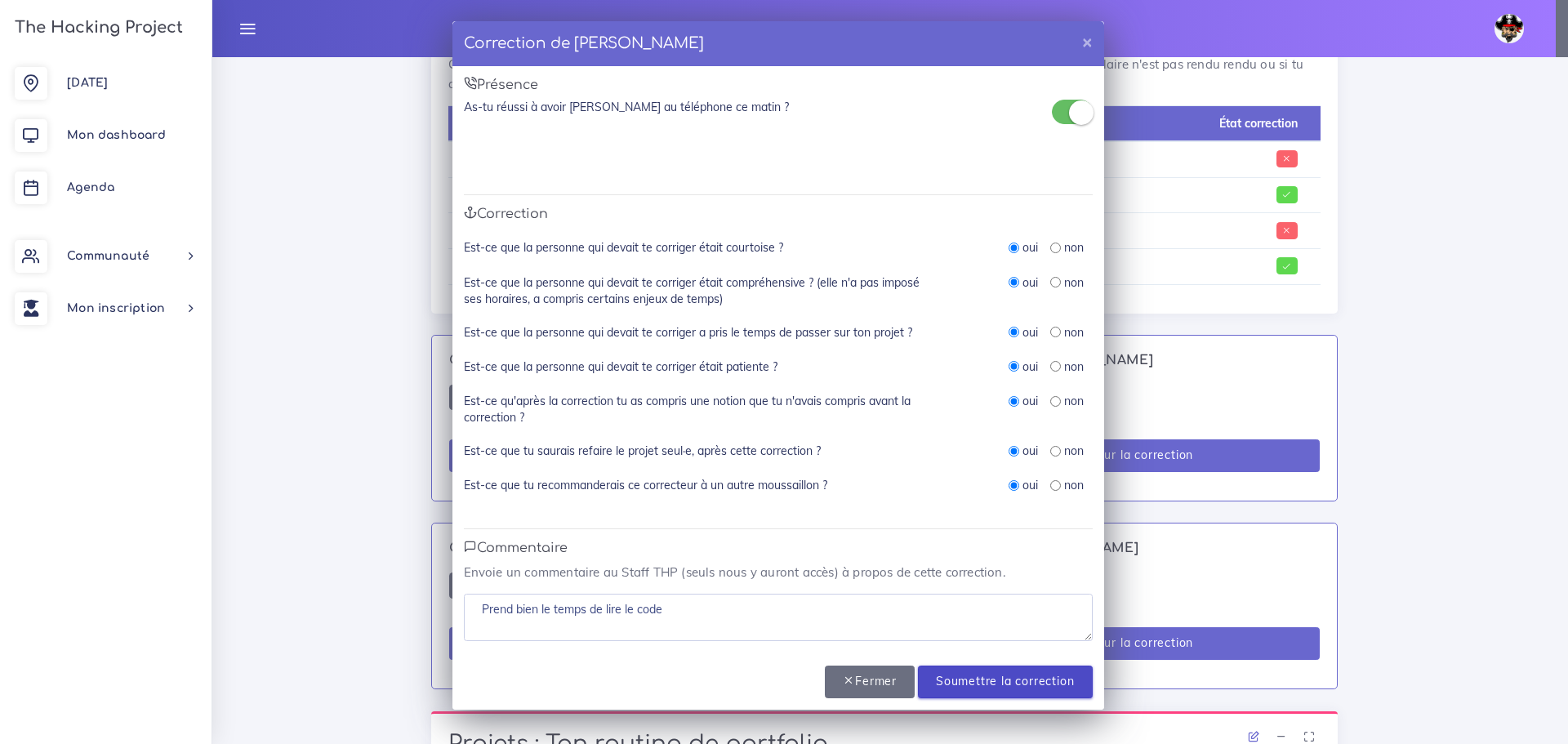
click at [989, 674] on input "Soumettre la correction" at bounding box center [1005, 682] width 174 height 33
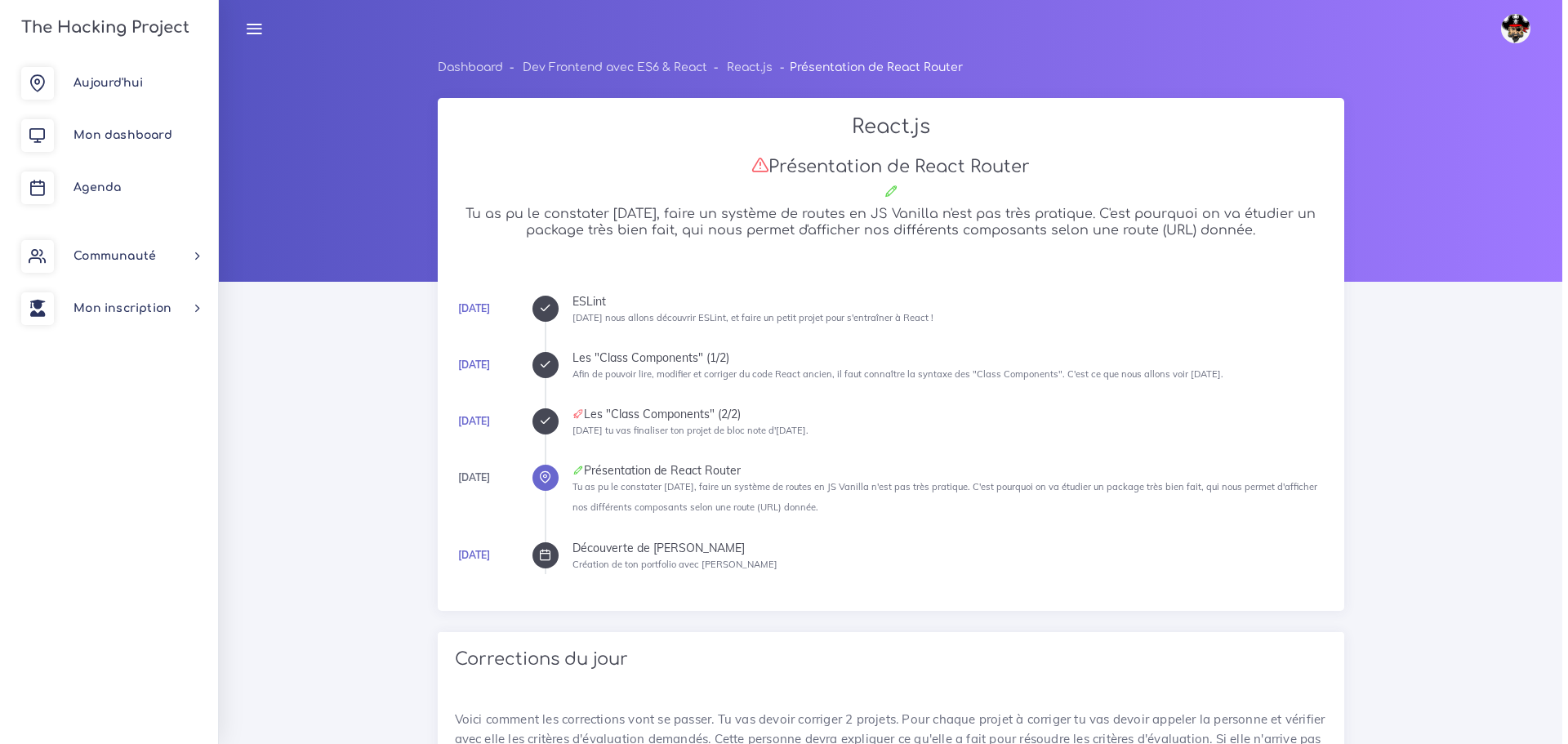
scroll to position [813, 0]
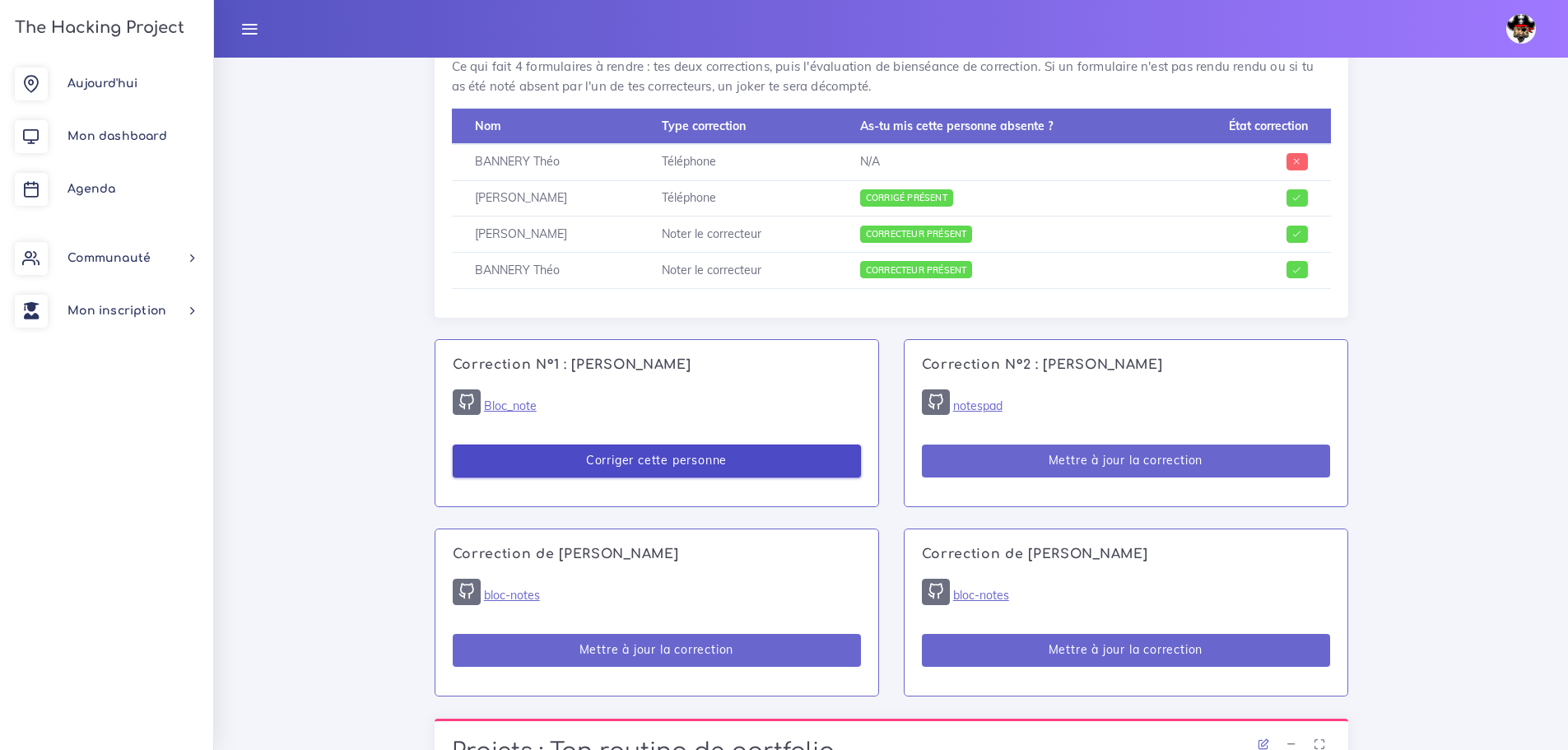
click at [594, 455] on button "Corriger cette personne" at bounding box center [657, 462] width 408 height 34
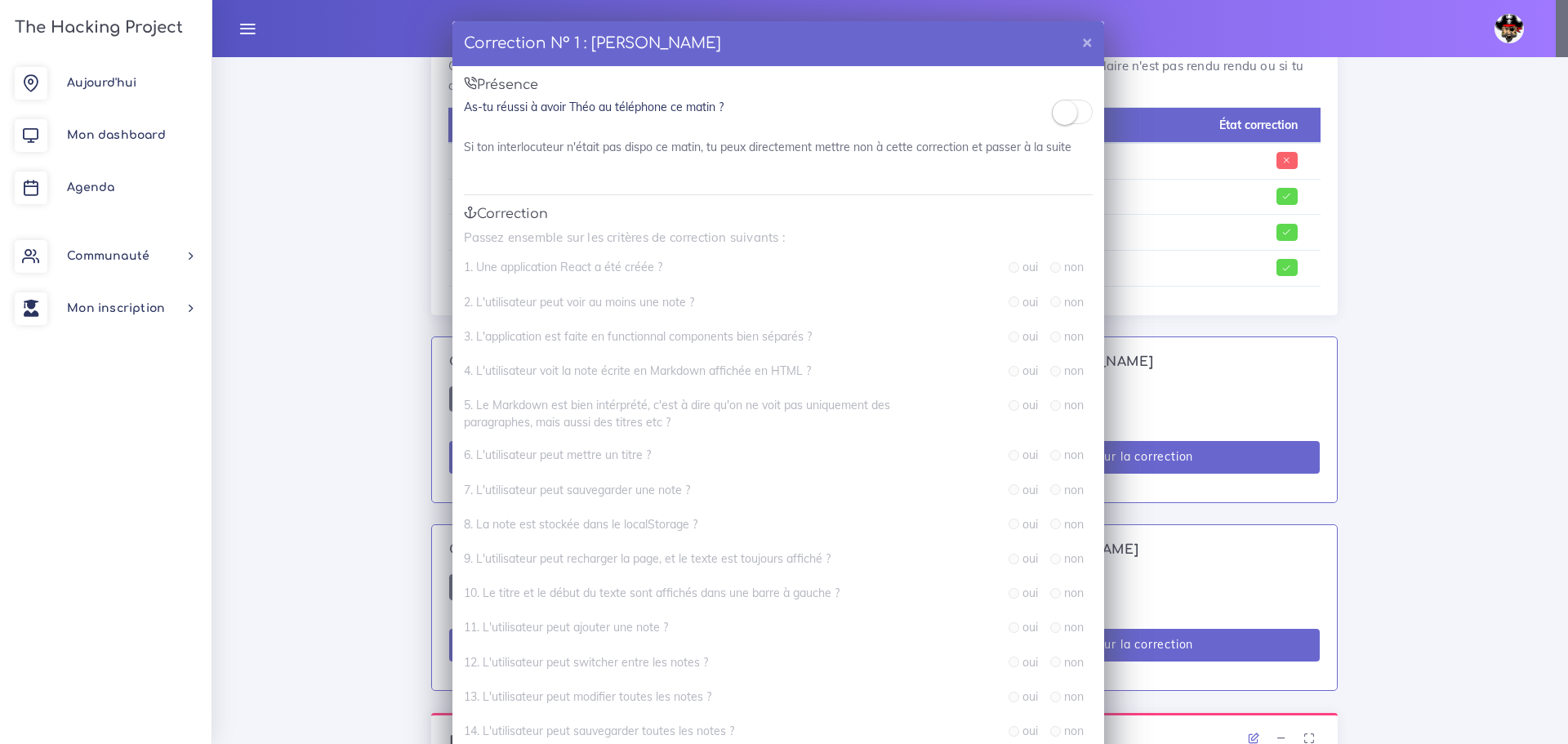
click at [1070, 108] on span at bounding box center [1072, 111] width 41 height 24
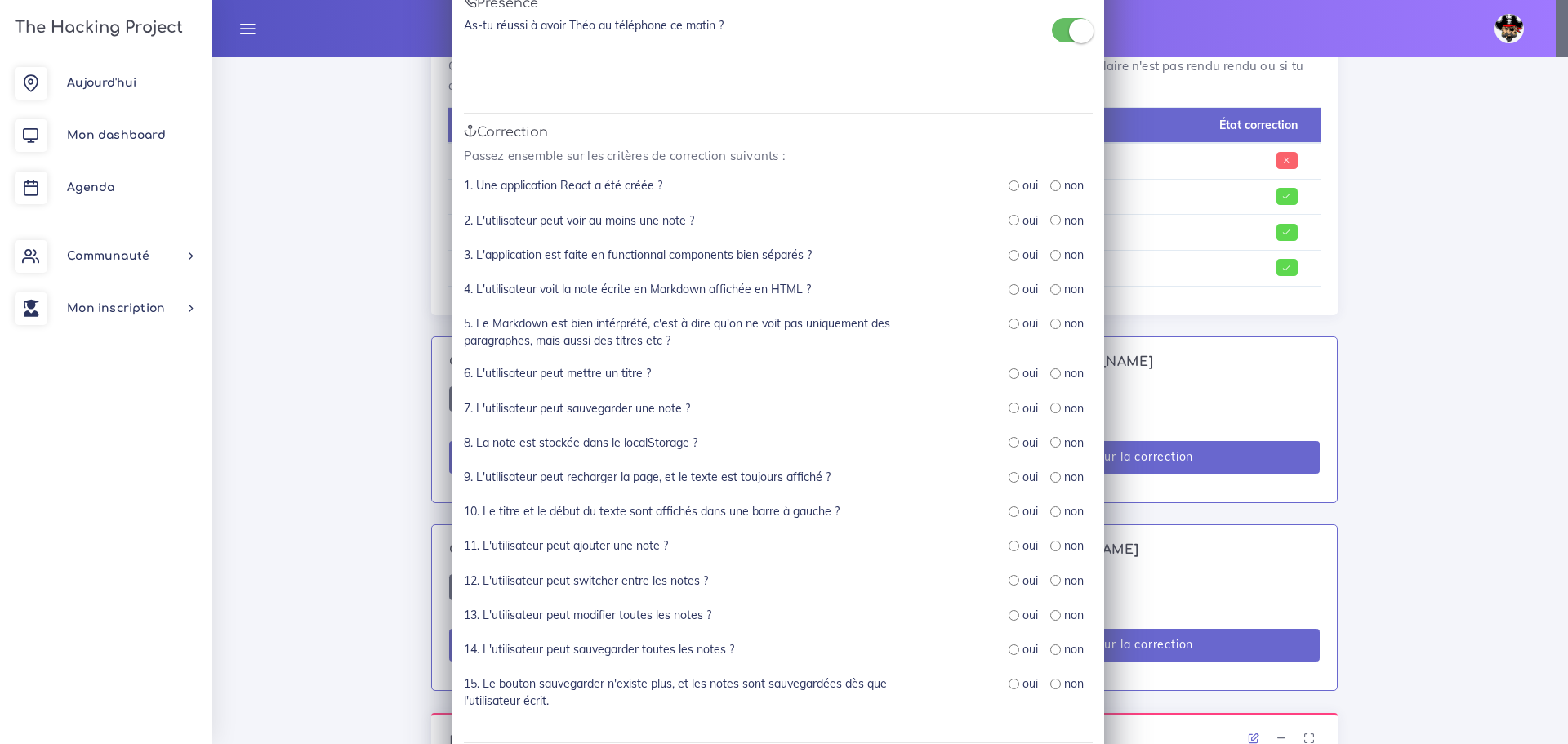
scroll to position [163, 0]
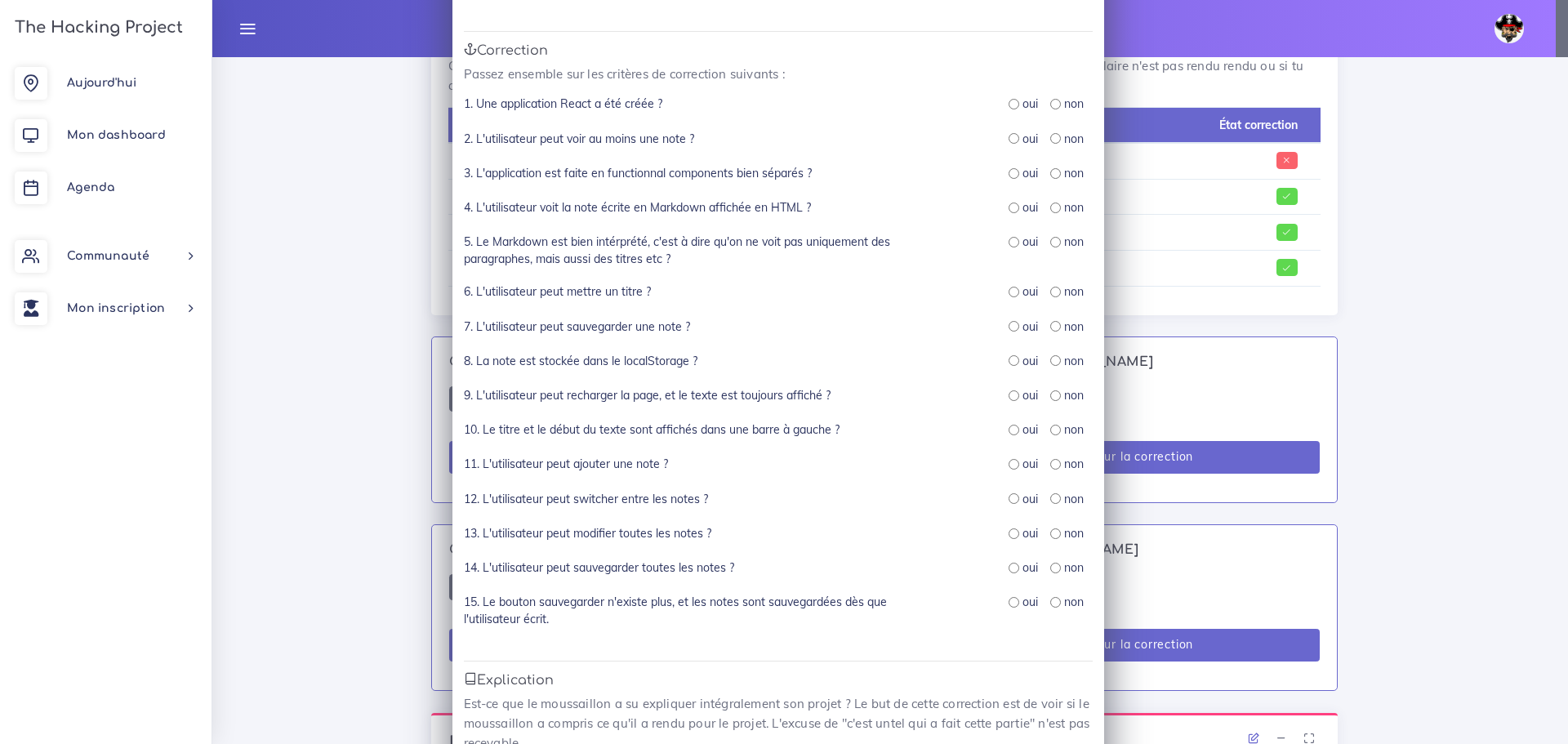
click at [1052, 107] on input "radio" at bounding box center [1055, 103] width 11 height 11
radio input "true"
click at [1008, 142] on input "radio" at bounding box center [1013, 138] width 11 height 11
radio input "true"
click at [1008, 601] on input "radio" at bounding box center [1013, 602] width 11 height 11
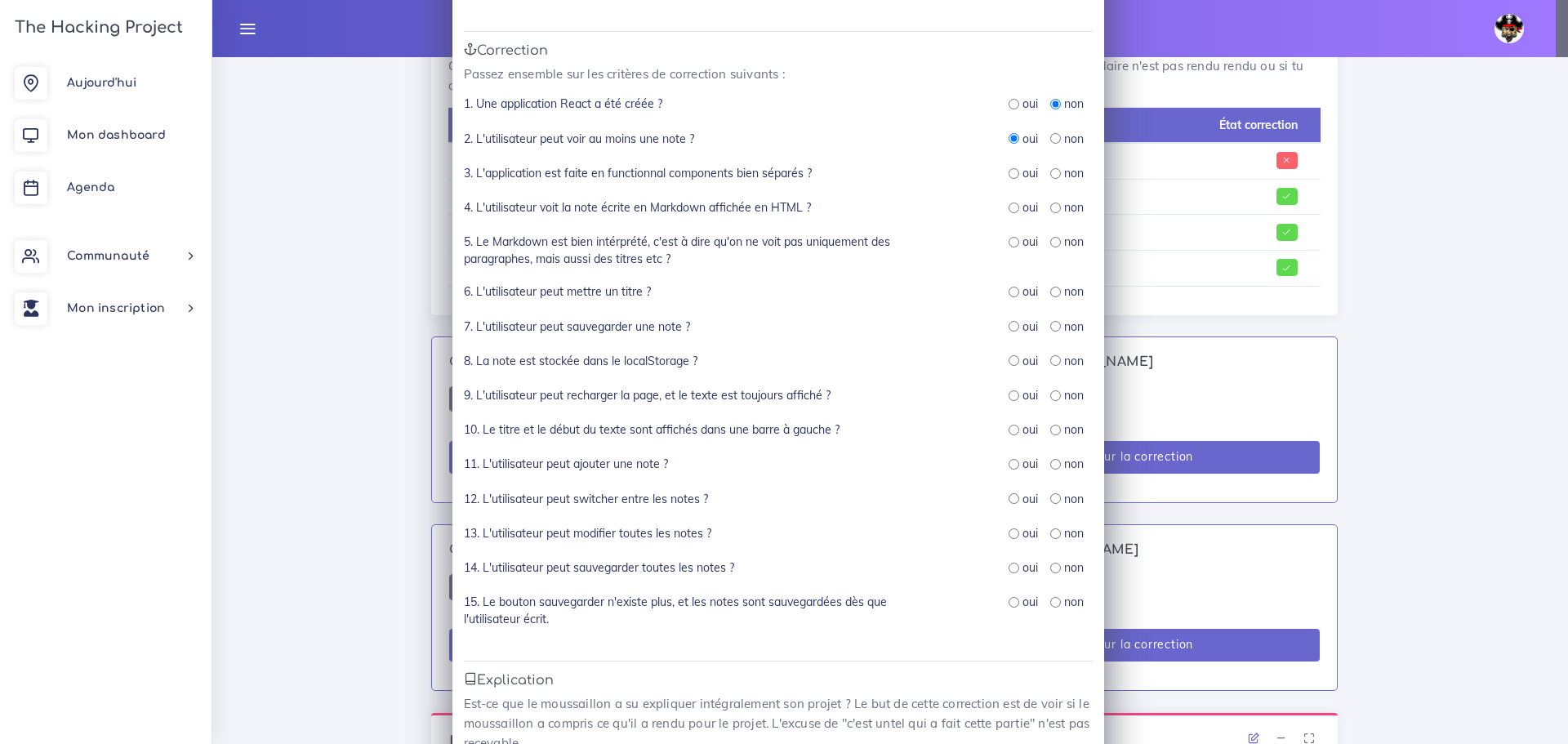
radio input "true"
click at [1011, 564] on input "radio" at bounding box center [1013, 568] width 11 height 11
radio input "true"
click at [1011, 535] on input "radio" at bounding box center [1013, 534] width 11 height 11
radio input "true"
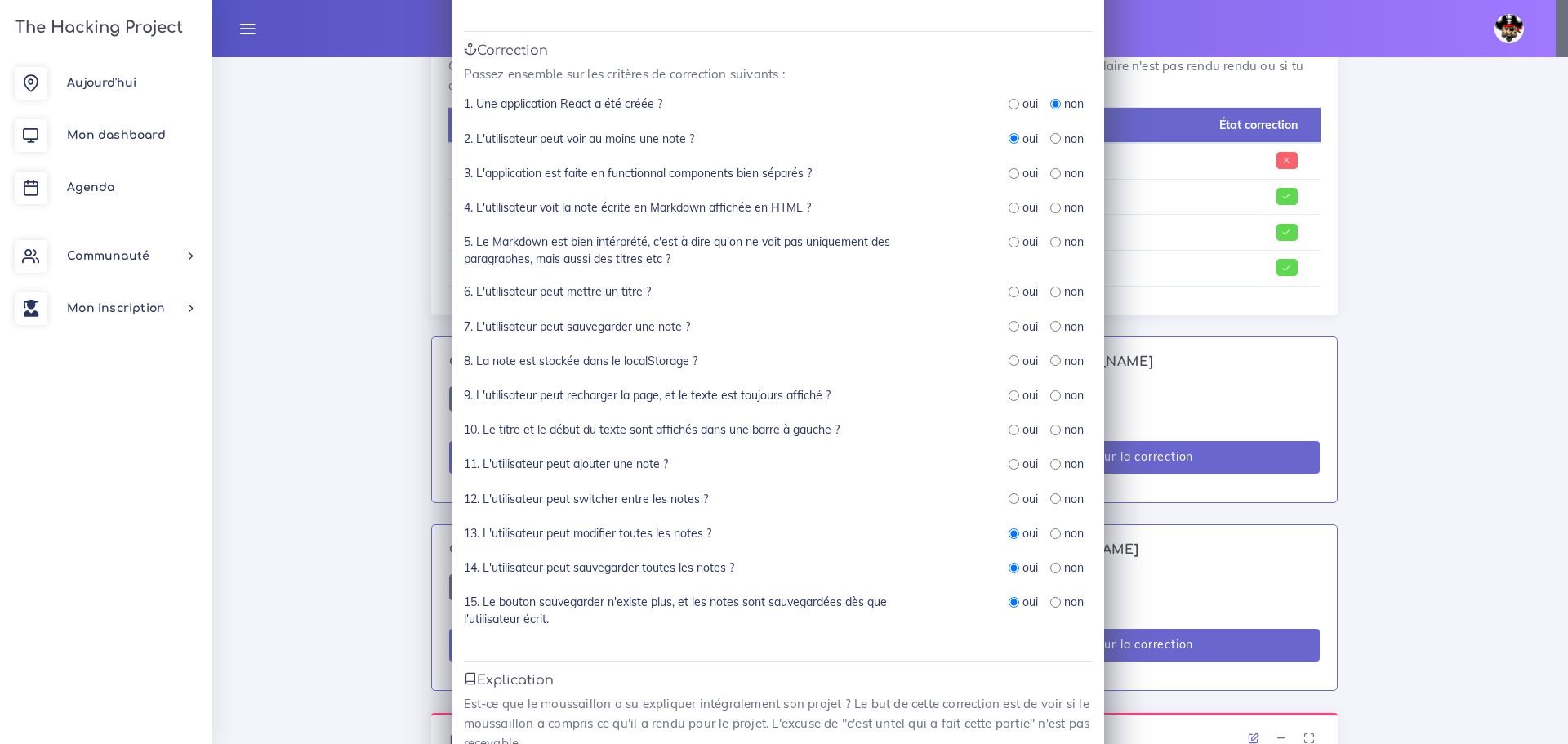
click at [1008, 500] on input "radio" at bounding box center [1013, 498] width 11 height 11
radio input "true"
click at [1008, 429] on input "radio" at bounding box center [1013, 430] width 11 height 11
radio input "true"
click at [1008, 464] on input "radio" at bounding box center [1013, 464] width 11 height 11
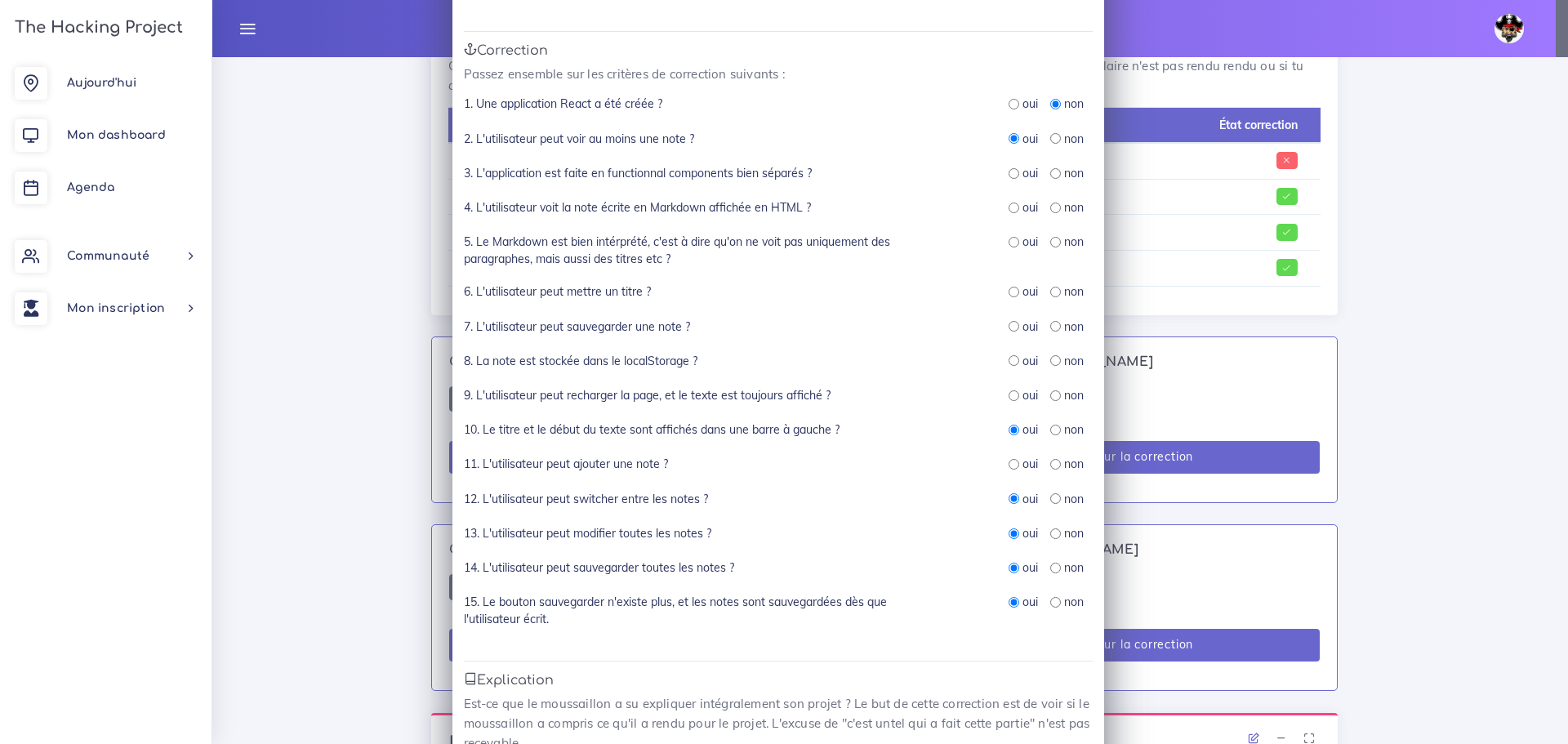
radio input "true"
click at [1008, 324] on input "radio" at bounding box center [1013, 326] width 11 height 11
radio input "true"
click at [1008, 294] on input "radio" at bounding box center [1013, 292] width 11 height 11
radio input "true"
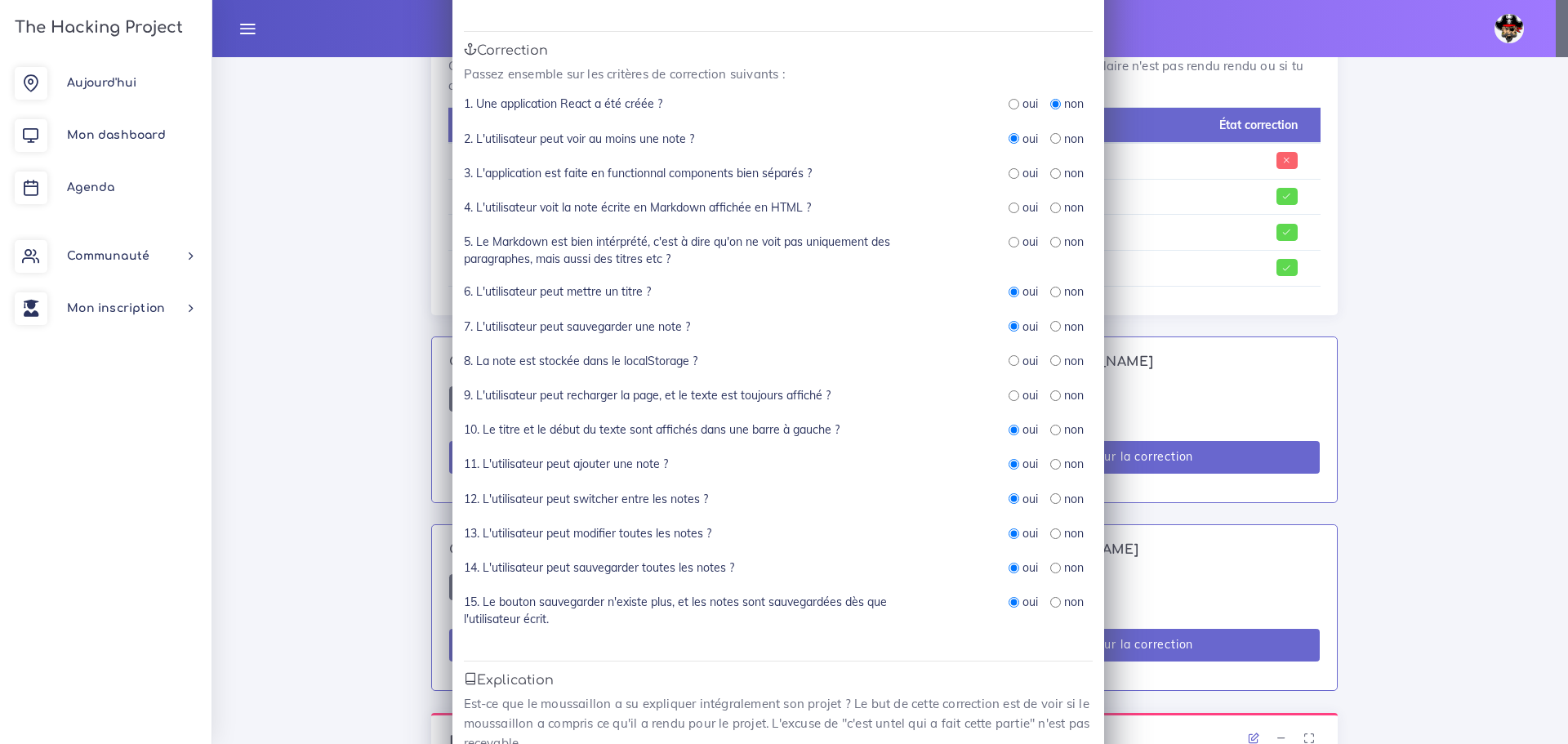
click at [1008, 205] on input "radio" at bounding box center [1013, 208] width 11 height 11
radio input "true"
click at [1008, 247] on input "radio" at bounding box center [1013, 242] width 11 height 11
radio input "true"
click at [1008, 394] on input "radio" at bounding box center [1013, 395] width 11 height 11
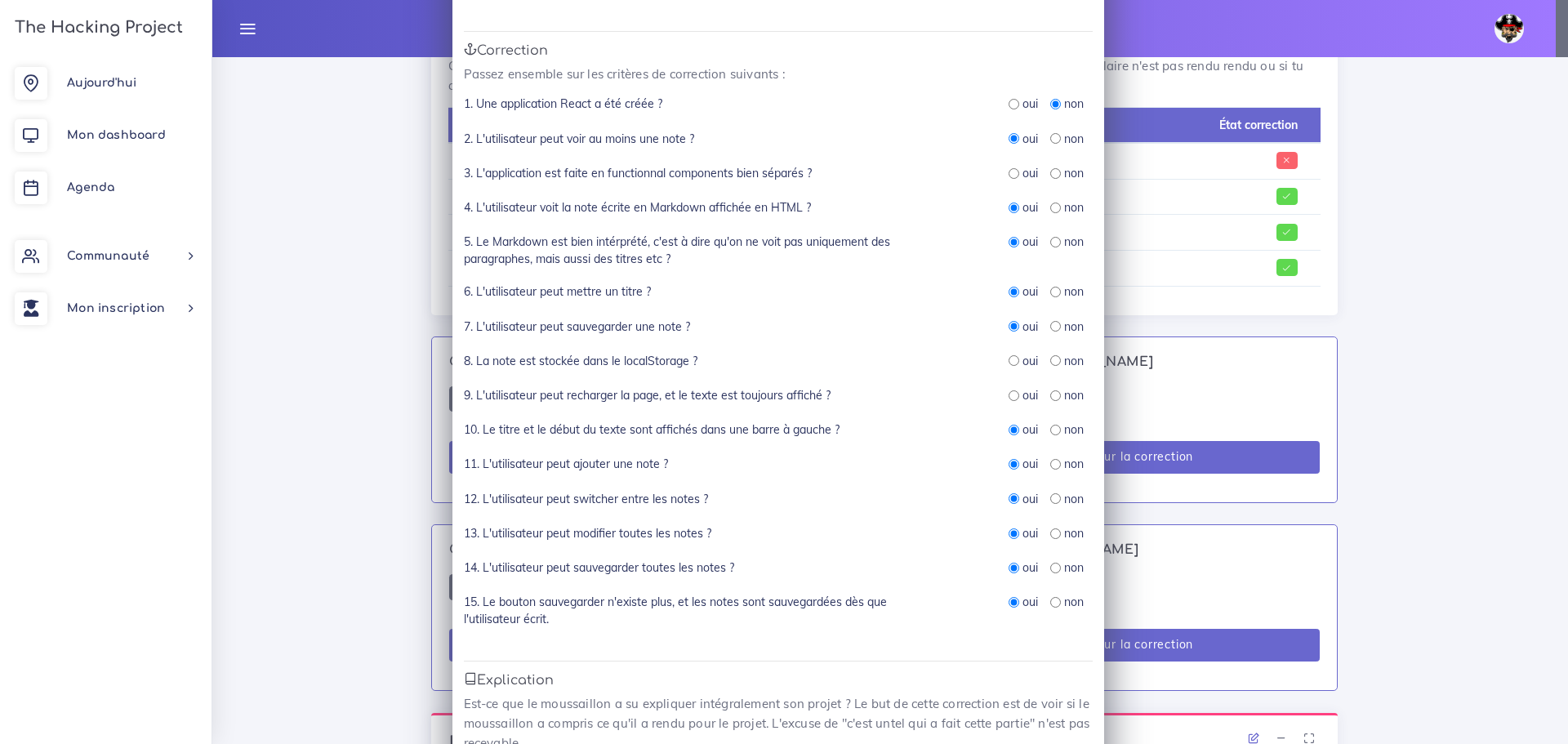
radio input "true"
click at [1050, 173] on input "radio" at bounding box center [1055, 173] width 11 height 11
radio input "true"
click at [1008, 364] on input "radio" at bounding box center [1013, 360] width 11 height 11
radio input "true"
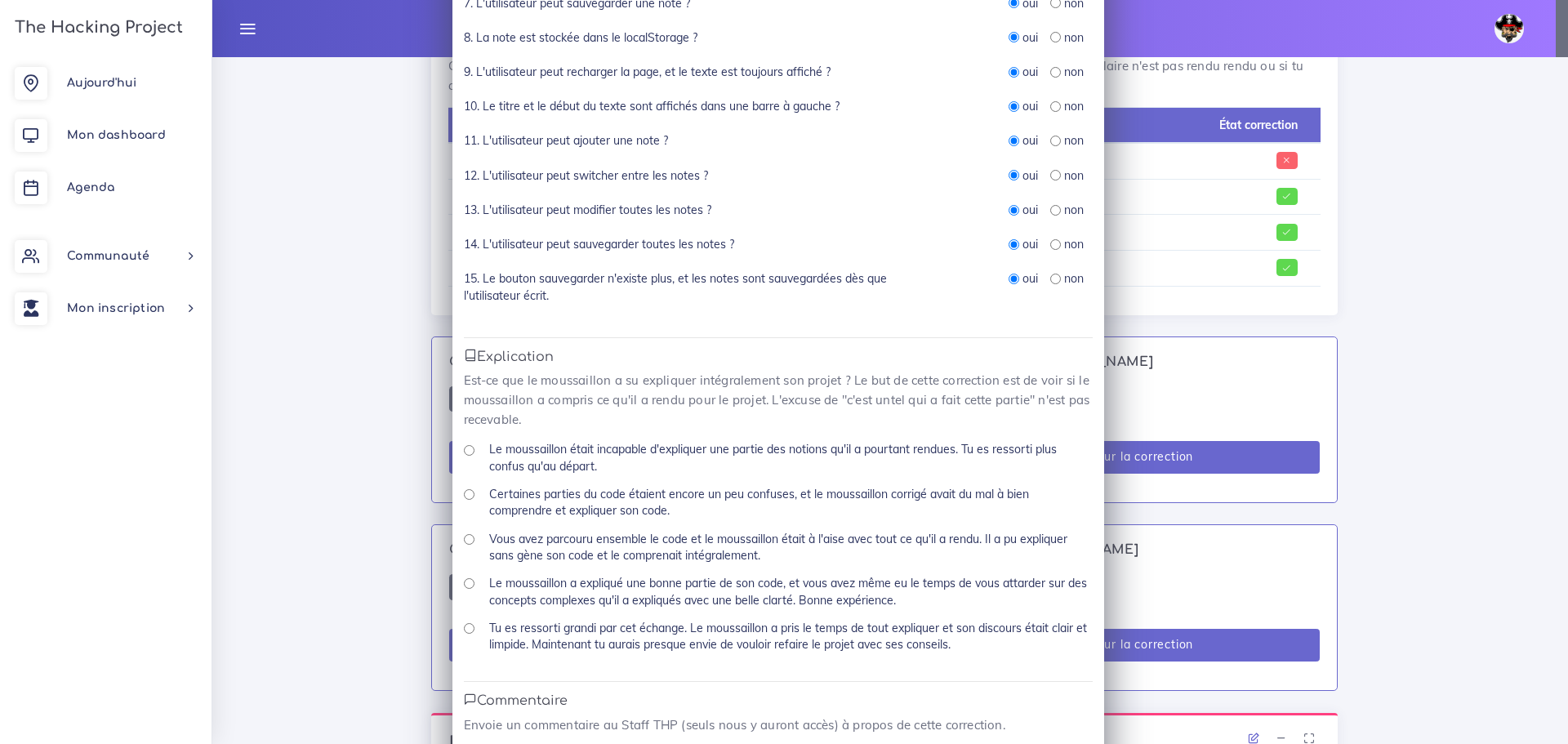
scroll to position [490, 0]
click at [464, 577] on input "Le moussaillon a expliqué une bonne partie de son code, et vous avez même eu le…" at bounding box center [469, 580] width 11 height 11
radio input "true"
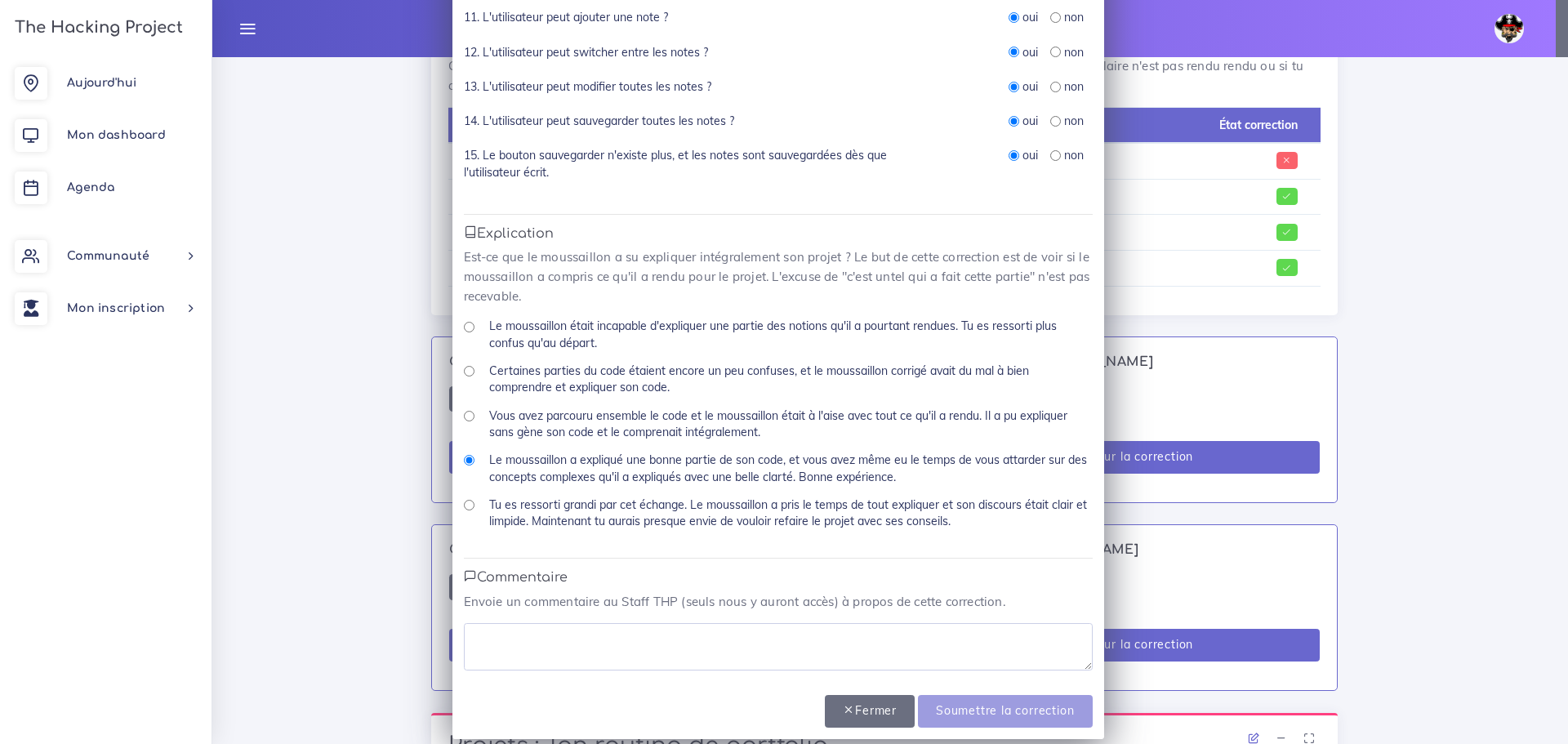
scroll to position [626, 0]
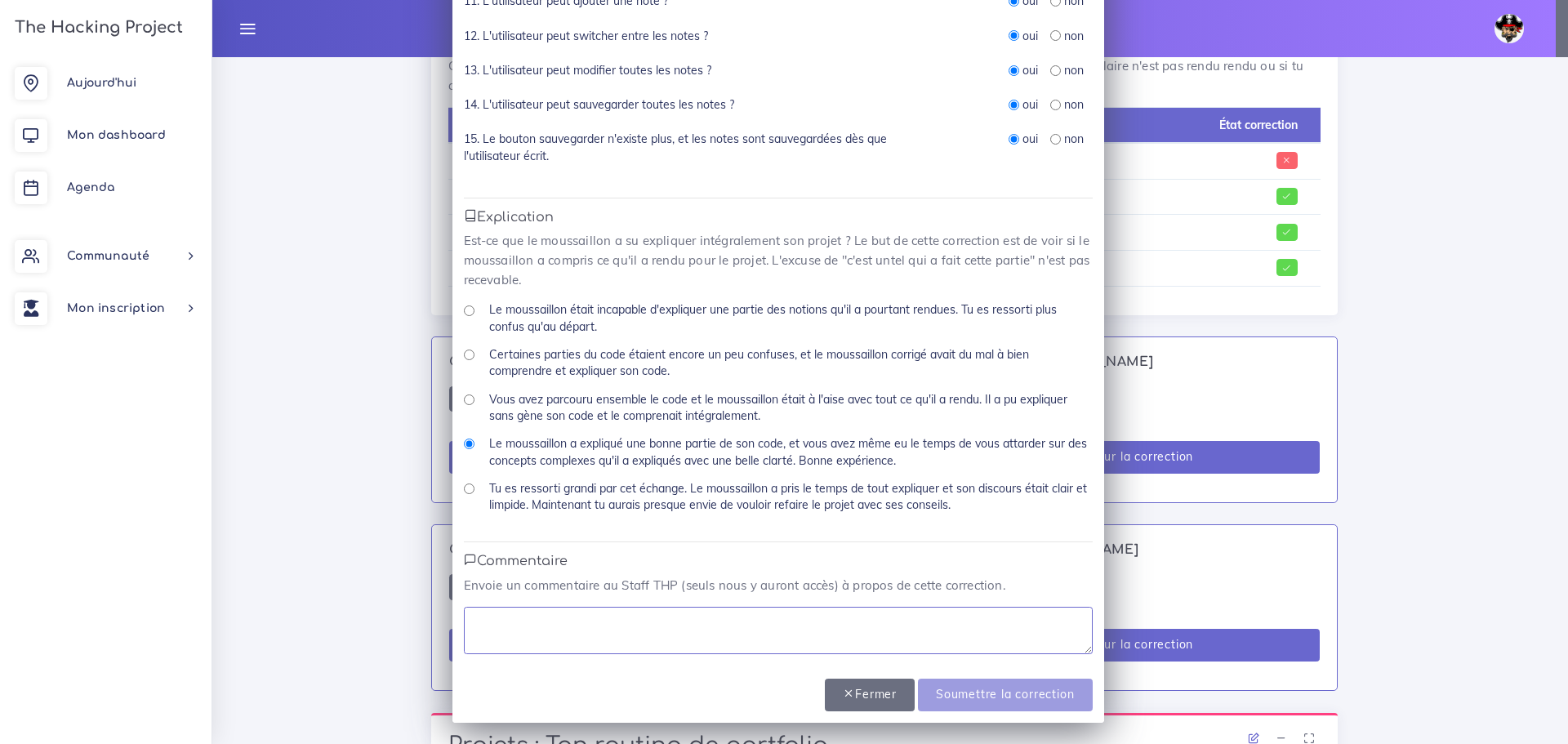
click at [589, 625] on textarea at bounding box center [778, 631] width 629 height 48
click at [601, 621] on textarea "A fait l'exercice sur rust mais tout les points on été fait" at bounding box center [778, 631] width 629 height 48
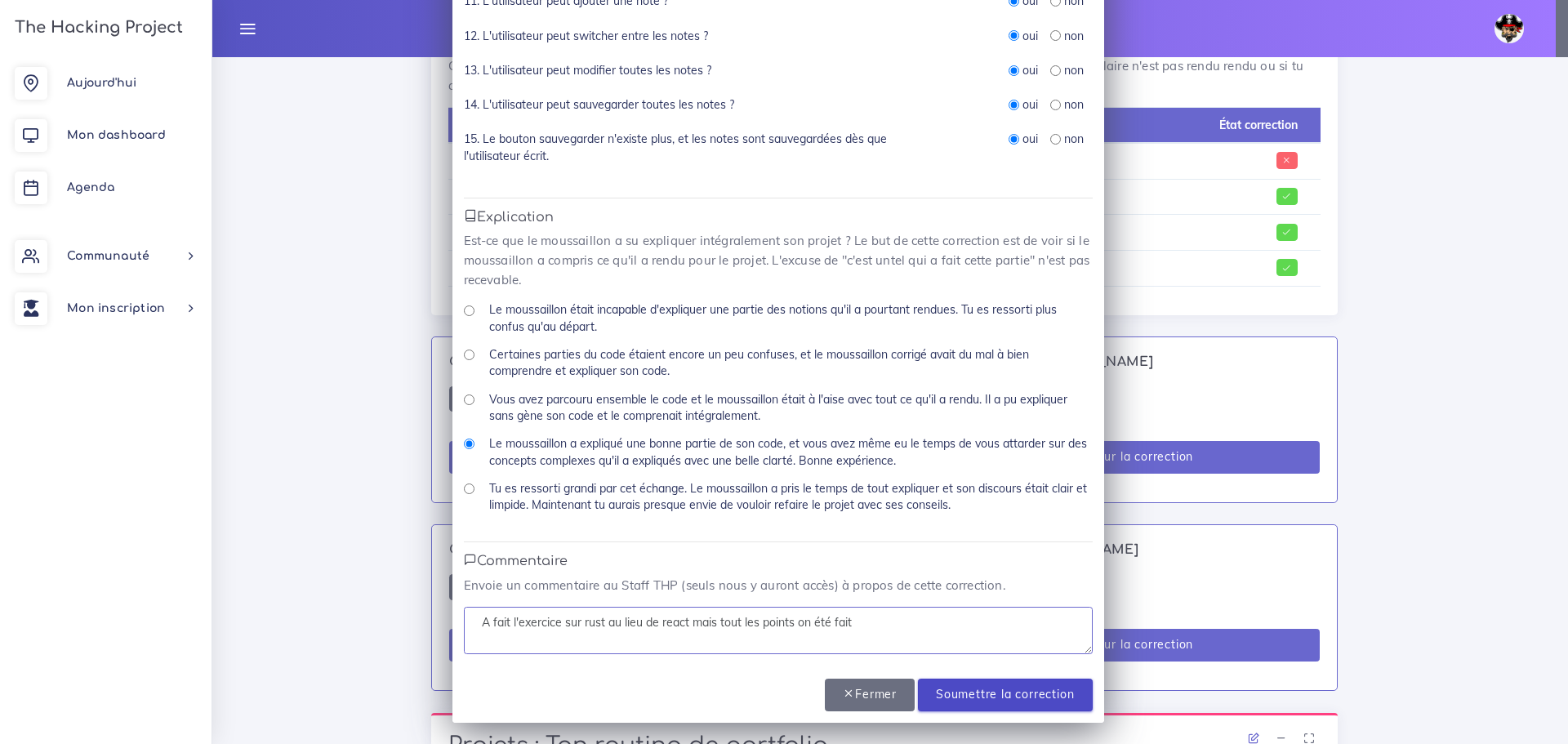
type textarea "A fait l'exercice sur rust au lieu de react mais tout les points on été fait"
click at [1029, 696] on input "Soumettre la correction" at bounding box center [1005, 696] width 174 height 33
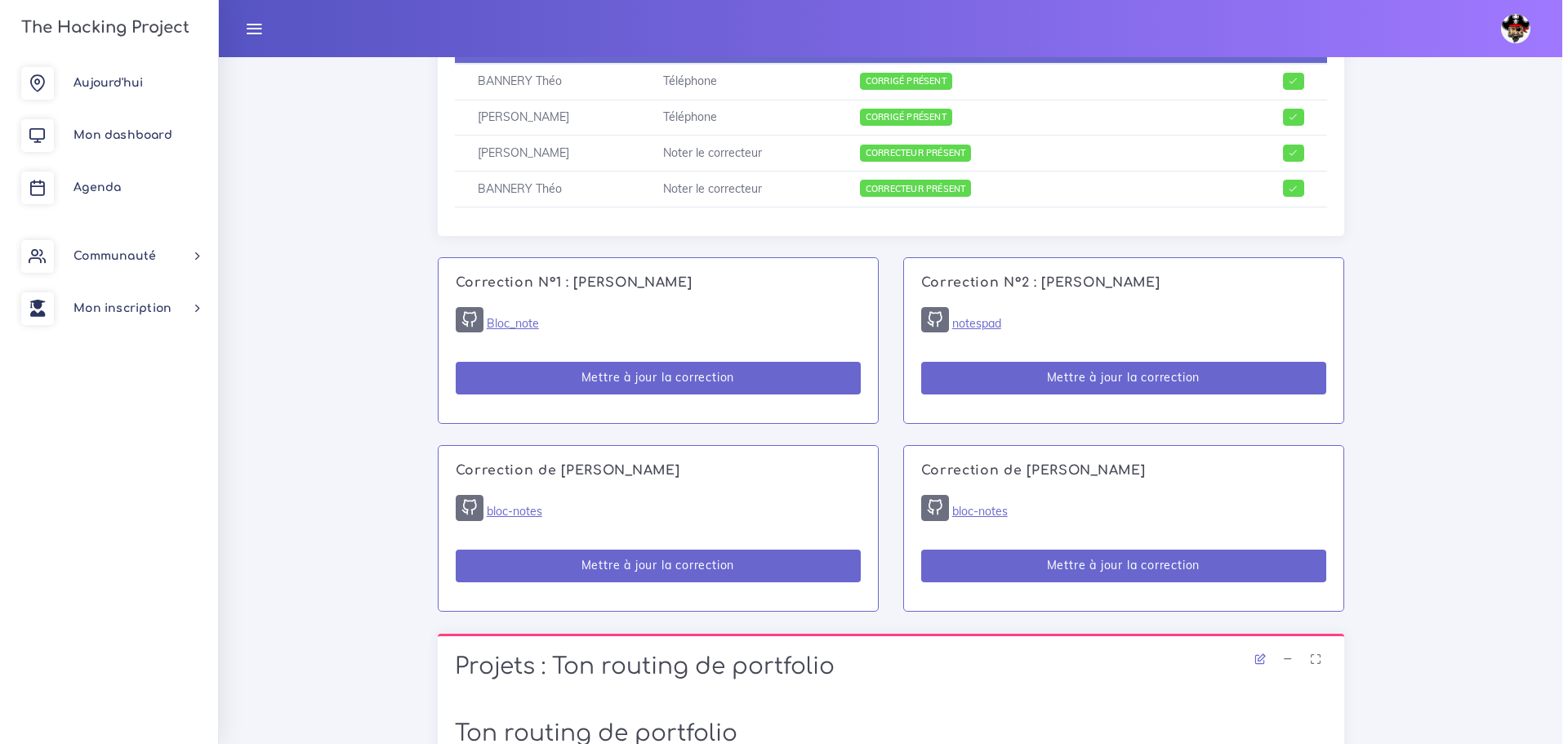
scroll to position [893, 0]
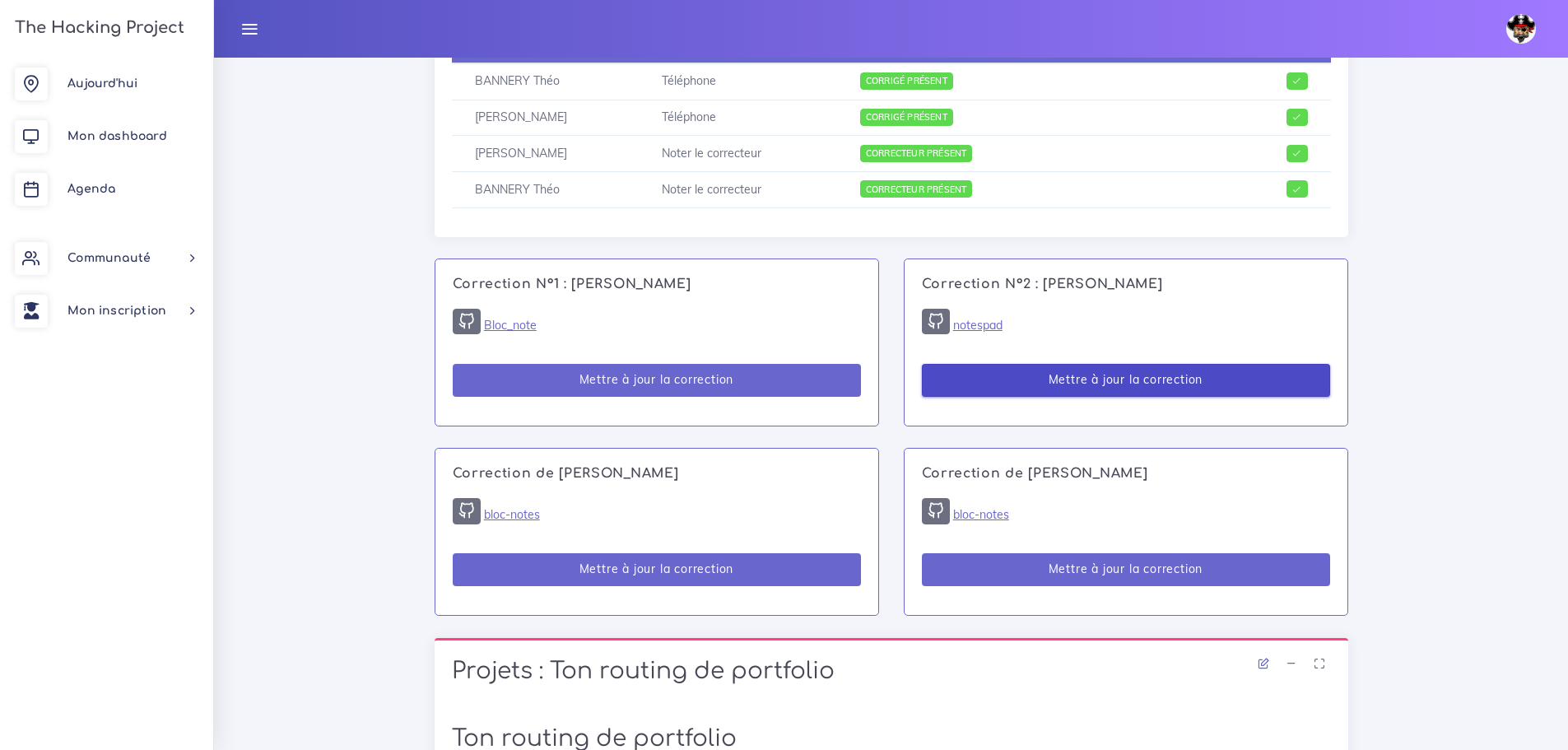
click at [1011, 385] on button "Mettre à jour la correction" at bounding box center [1126, 381] width 408 height 34
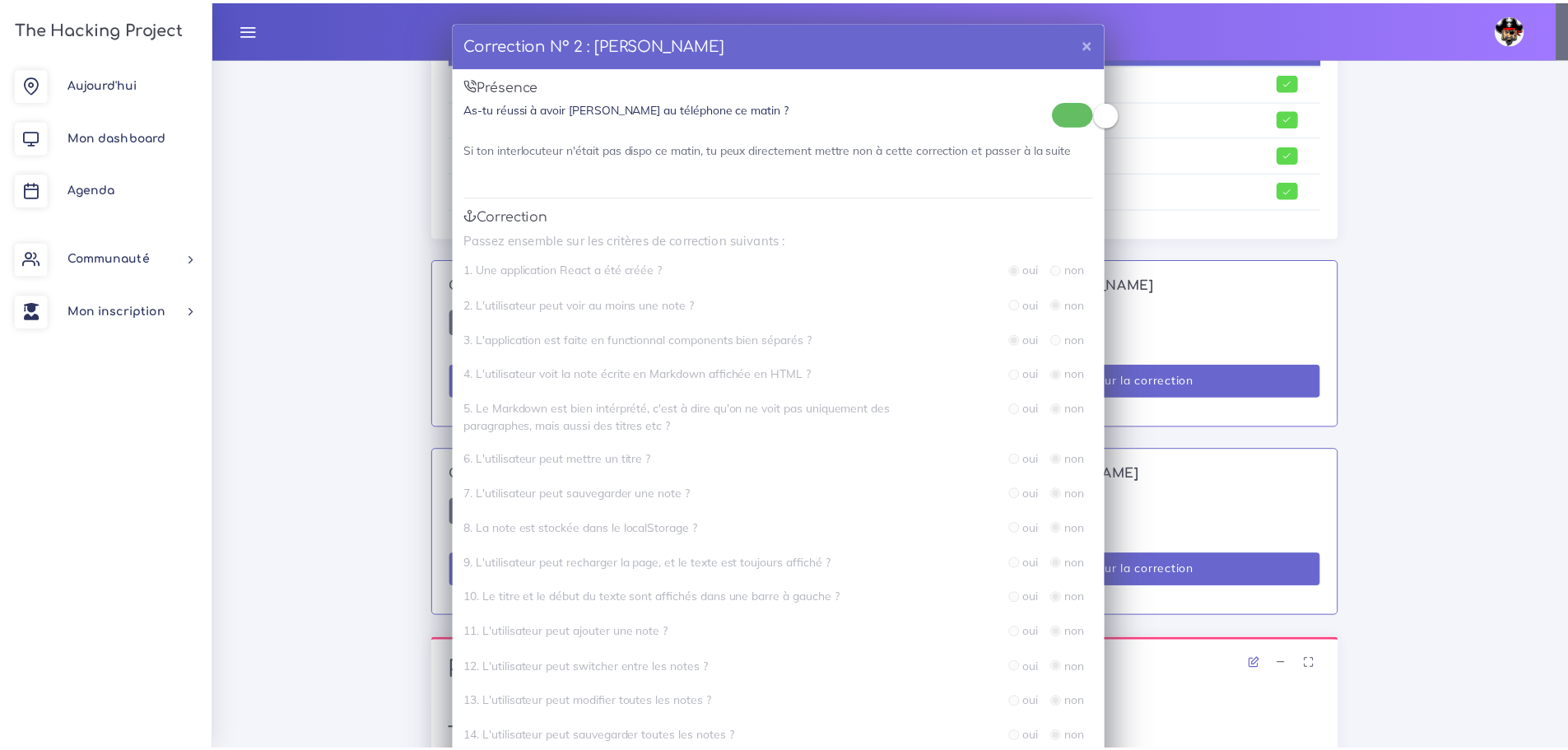
scroll to position [247, 0]
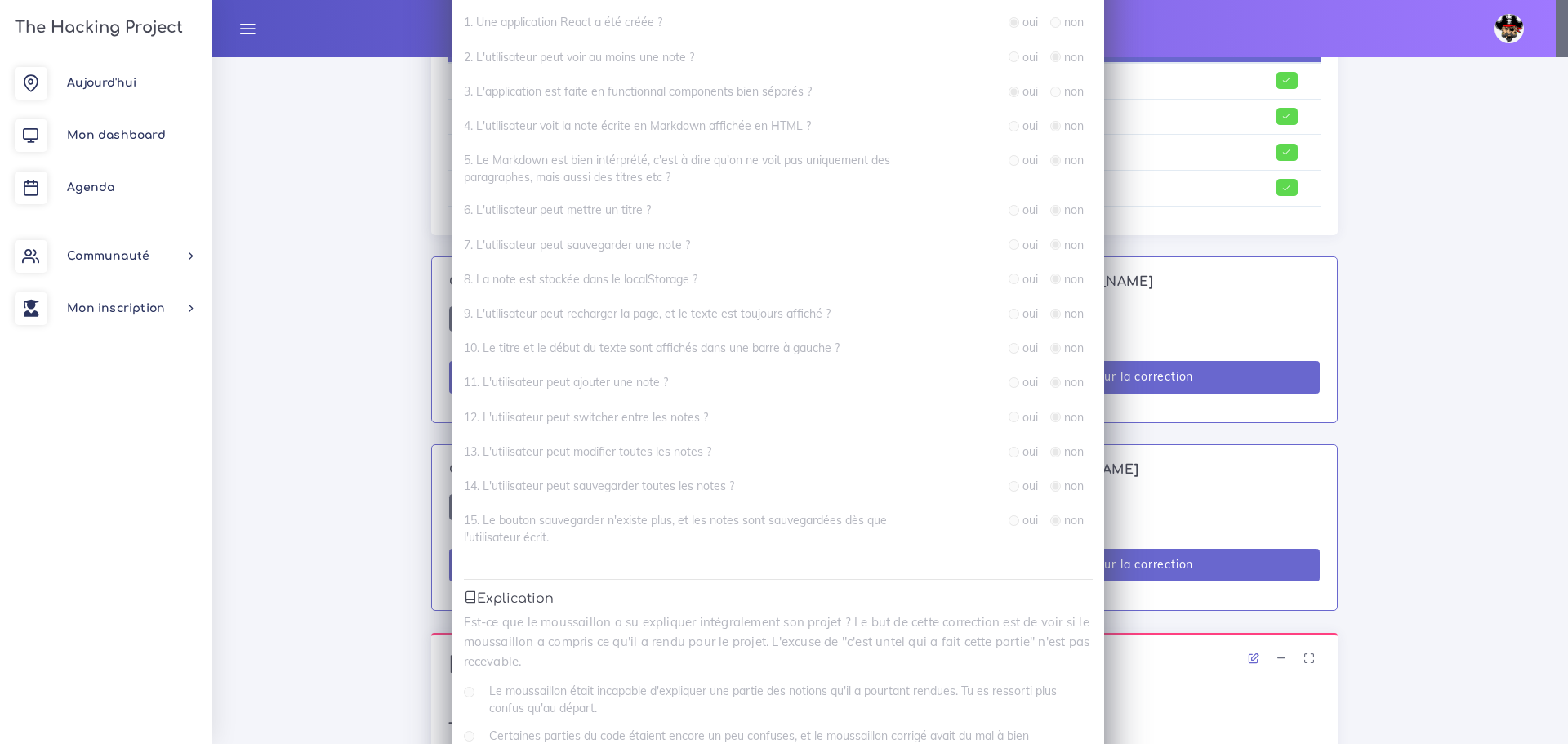
click at [1410, 483] on div "Correction N° 2 : [PERSON_NAME] × Présence As-tu réussi à avoir [PERSON_NAME] a…" at bounding box center [784, 372] width 1568 height 744
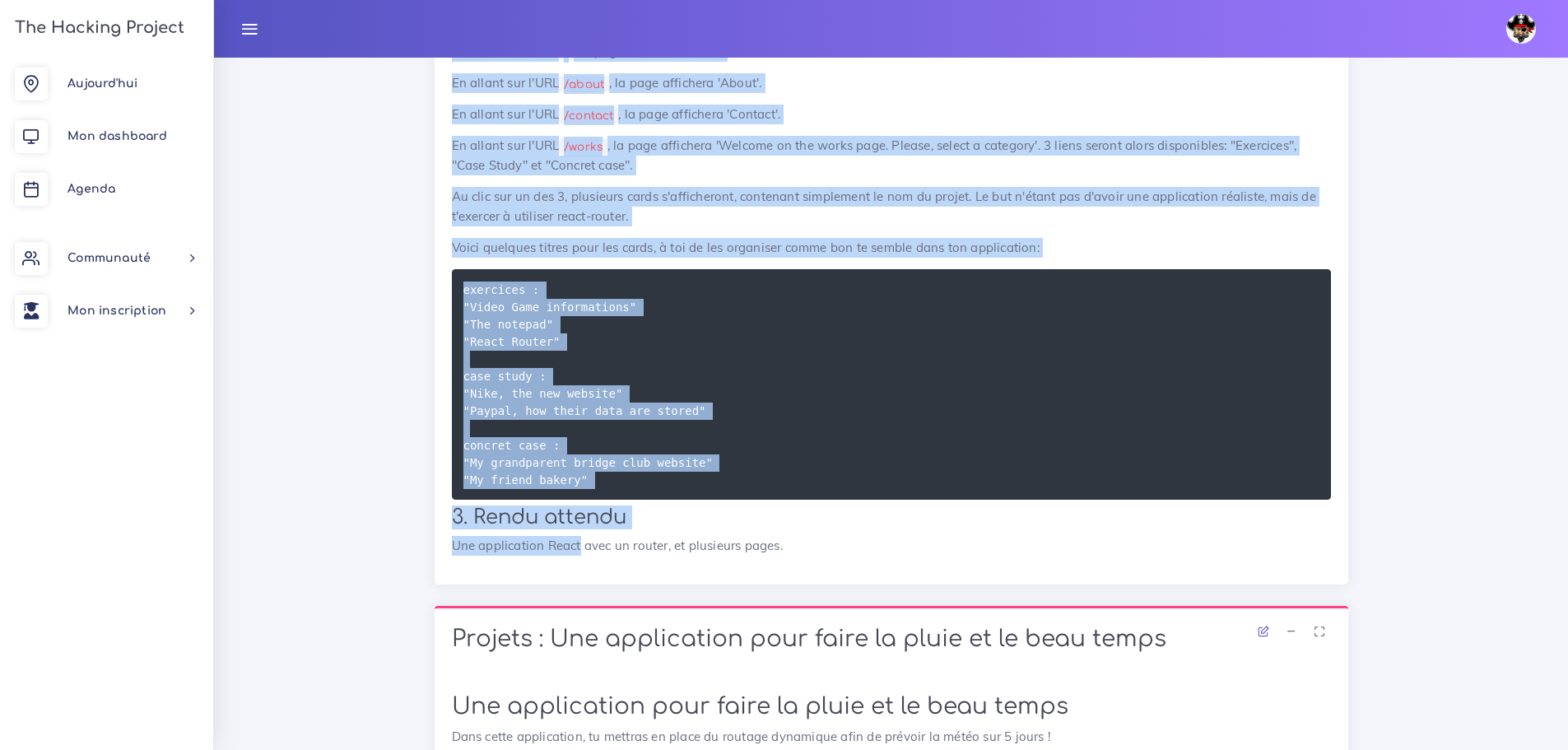
scroll to position [1966, 0]
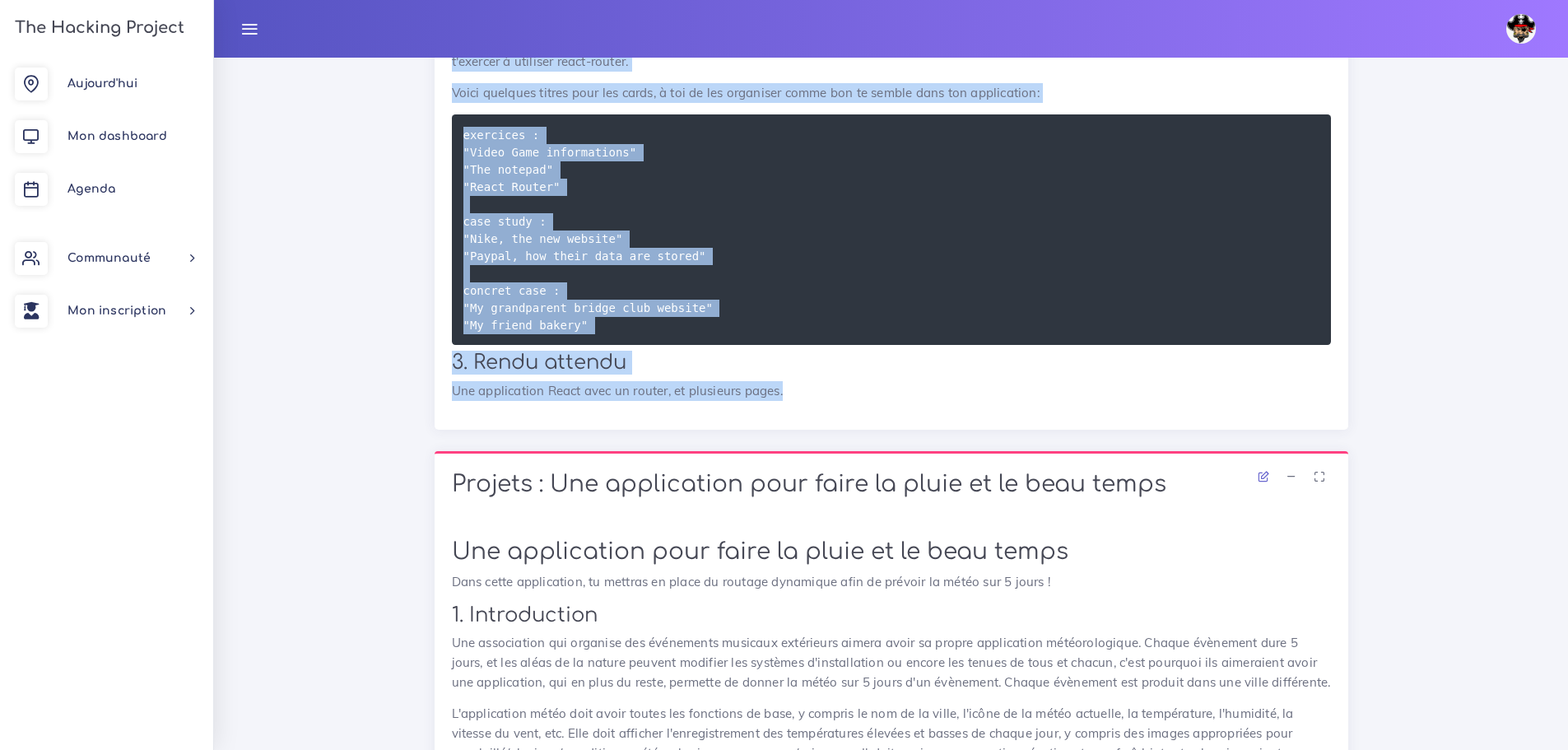
drag, startPoint x: 443, startPoint y: 235, endPoint x: 792, endPoint y: 398, distance: 385.2
click at [792, 398] on div "Ton routing de portfolio Dans ce projet, tu mettras en place une simple applica…" at bounding box center [891, 36] width 913 height 785
copy div "Lor ipsumdo si ametconse Adip el seddoe, te incidid ut labor etd magnaa enimadm…"
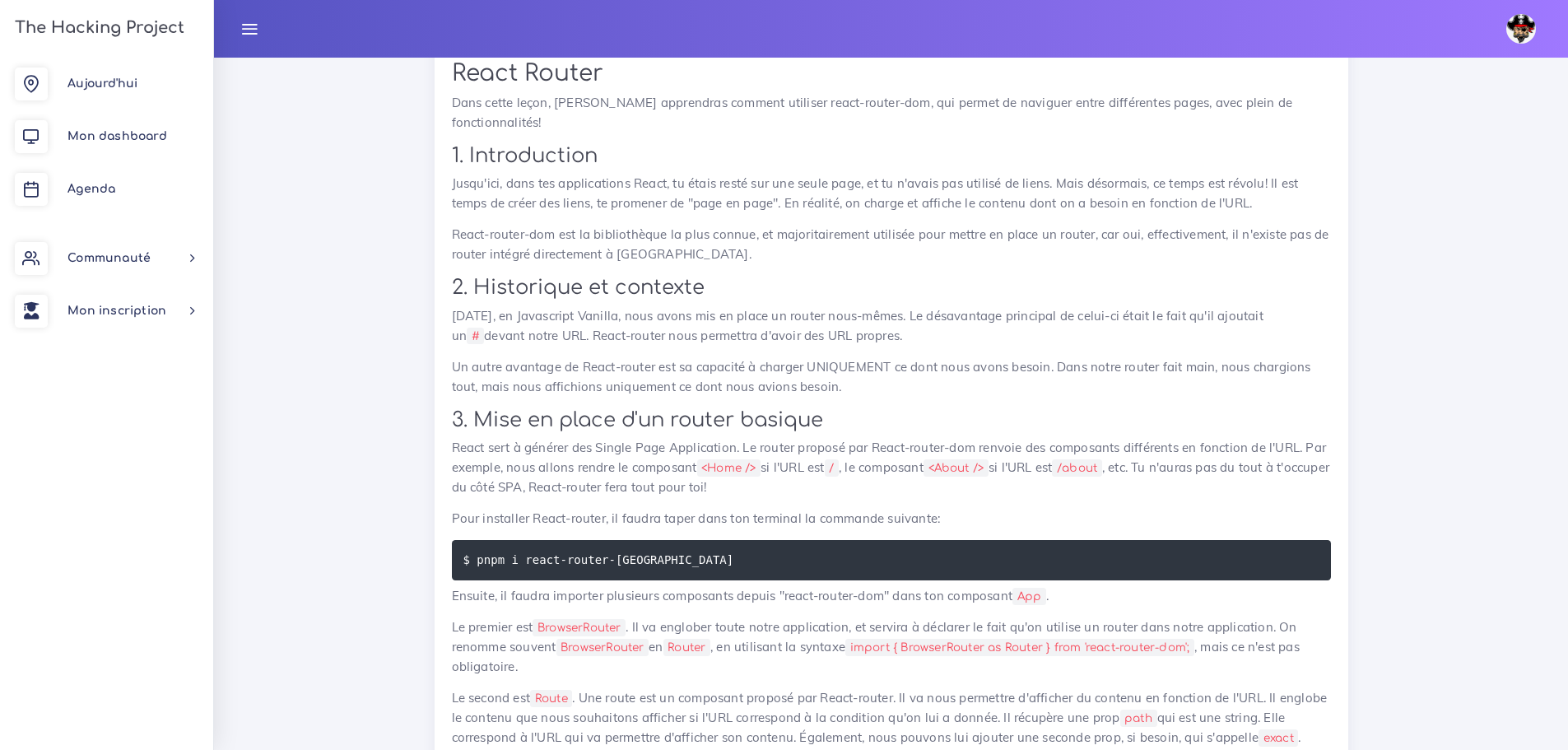
scroll to position [3859, 0]
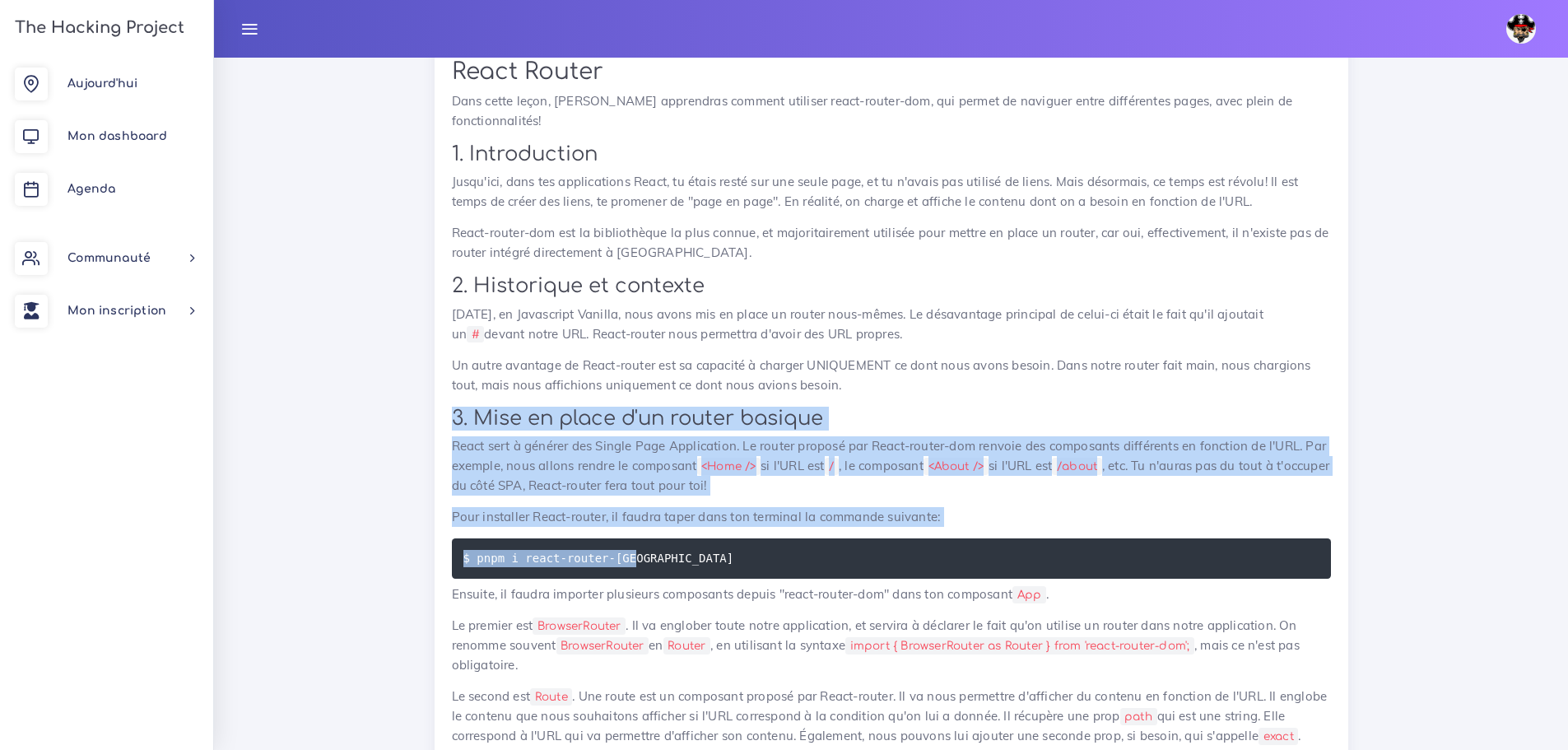
drag, startPoint x: 445, startPoint y: 391, endPoint x: 701, endPoint y: 550, distance: 301.4
copy div "3. Mise en place d'un router basique React sert à générer des Single Page Appli…"
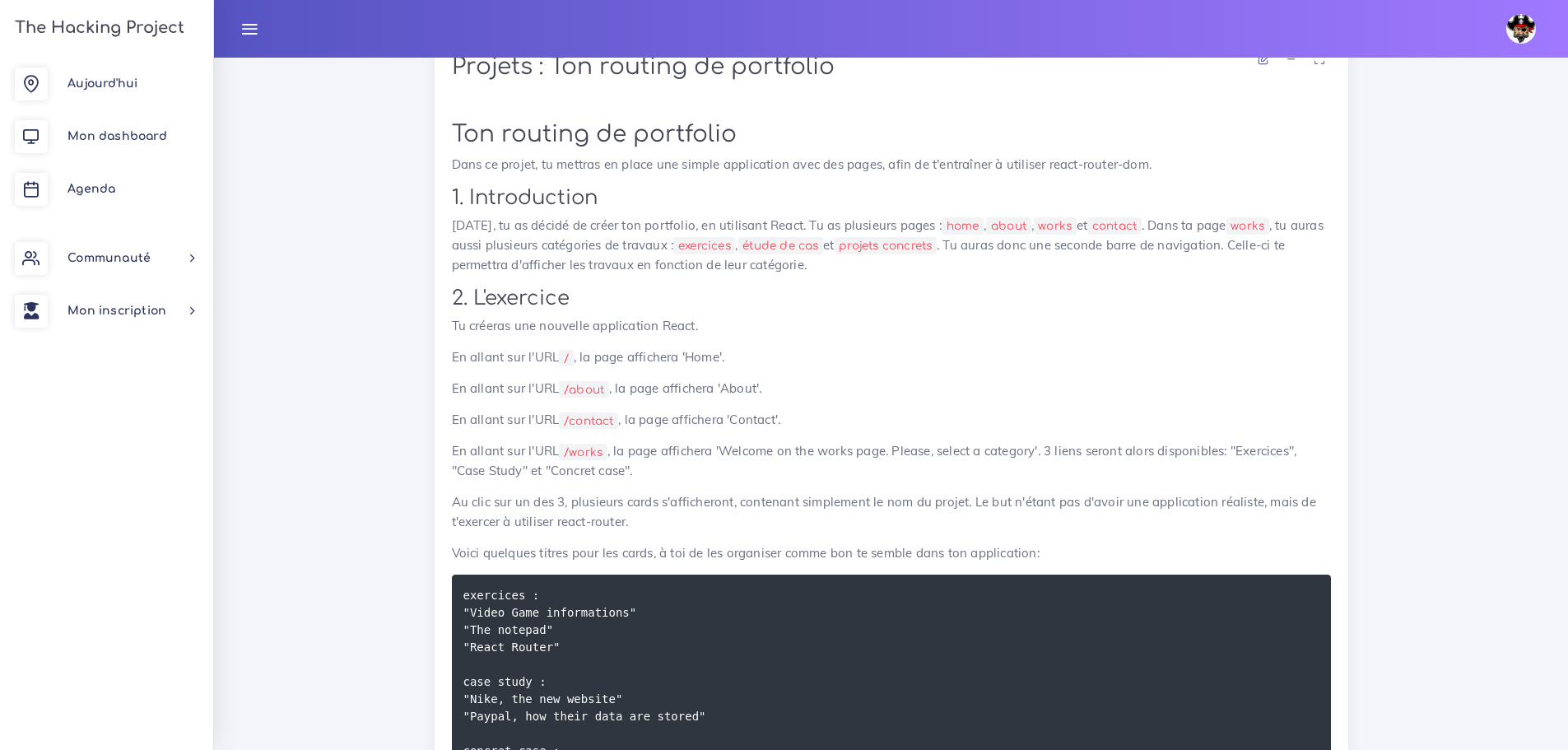
scroll to position [1389, 0]
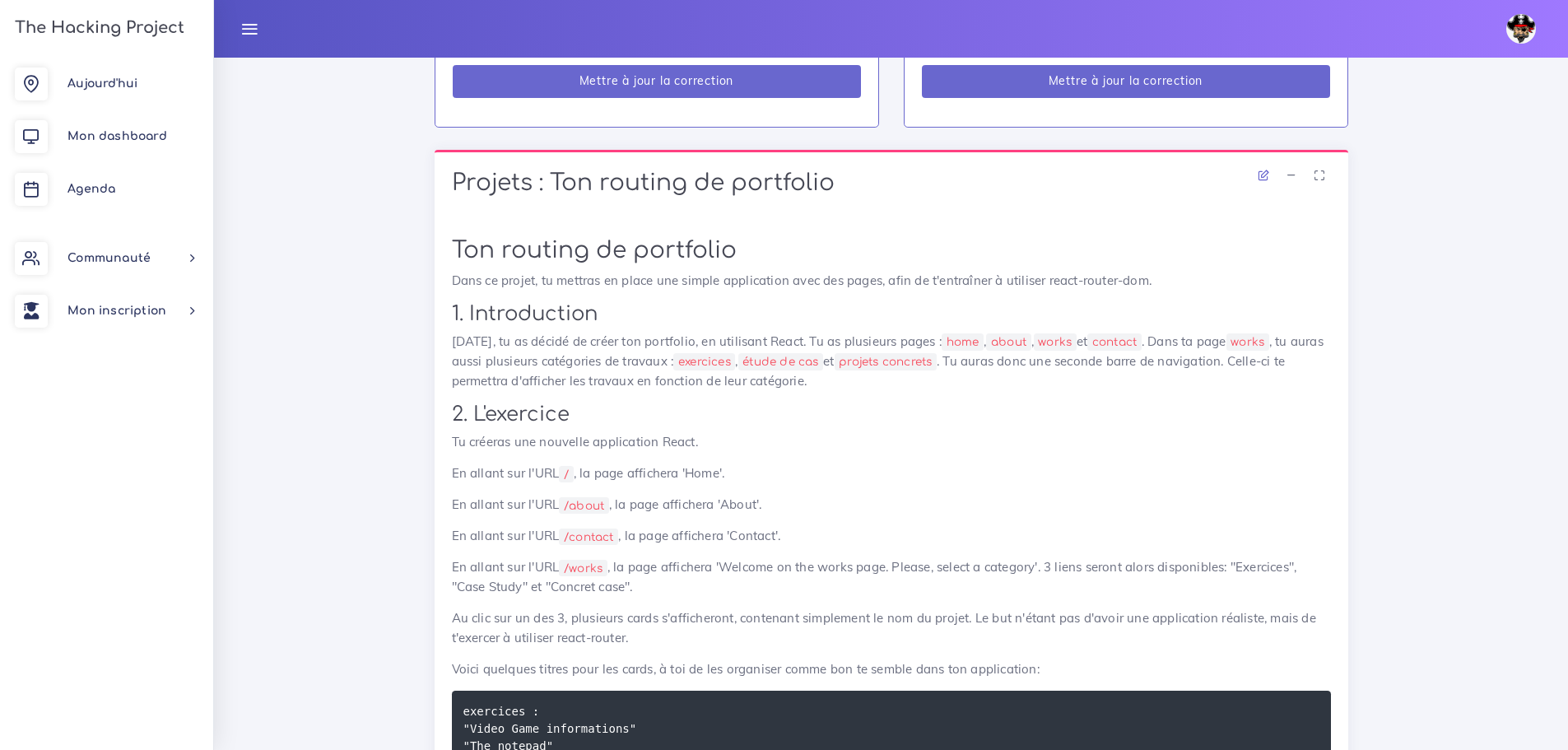
drag, startPoint x: 983, startPoint y: 421, endPoint x: 1008, endPoint y: 416, distance: 25.5
click at [983, 420] on h2 "2. L'exercice" at bounding box center [892, 415] width 879 height 24
drag, startPoint x: 723, startPoint y: 561, endPoint x: 1039, endPoint y: 567, distance: 316.1
click at [1039, 567] on p "En allant sur l'URL /works , la page affichera 'Welcome on the works page. Plea…" at bounding box center [892, 577] width 879 height 40
copy p "Welcome on the works page. Please, select a category"
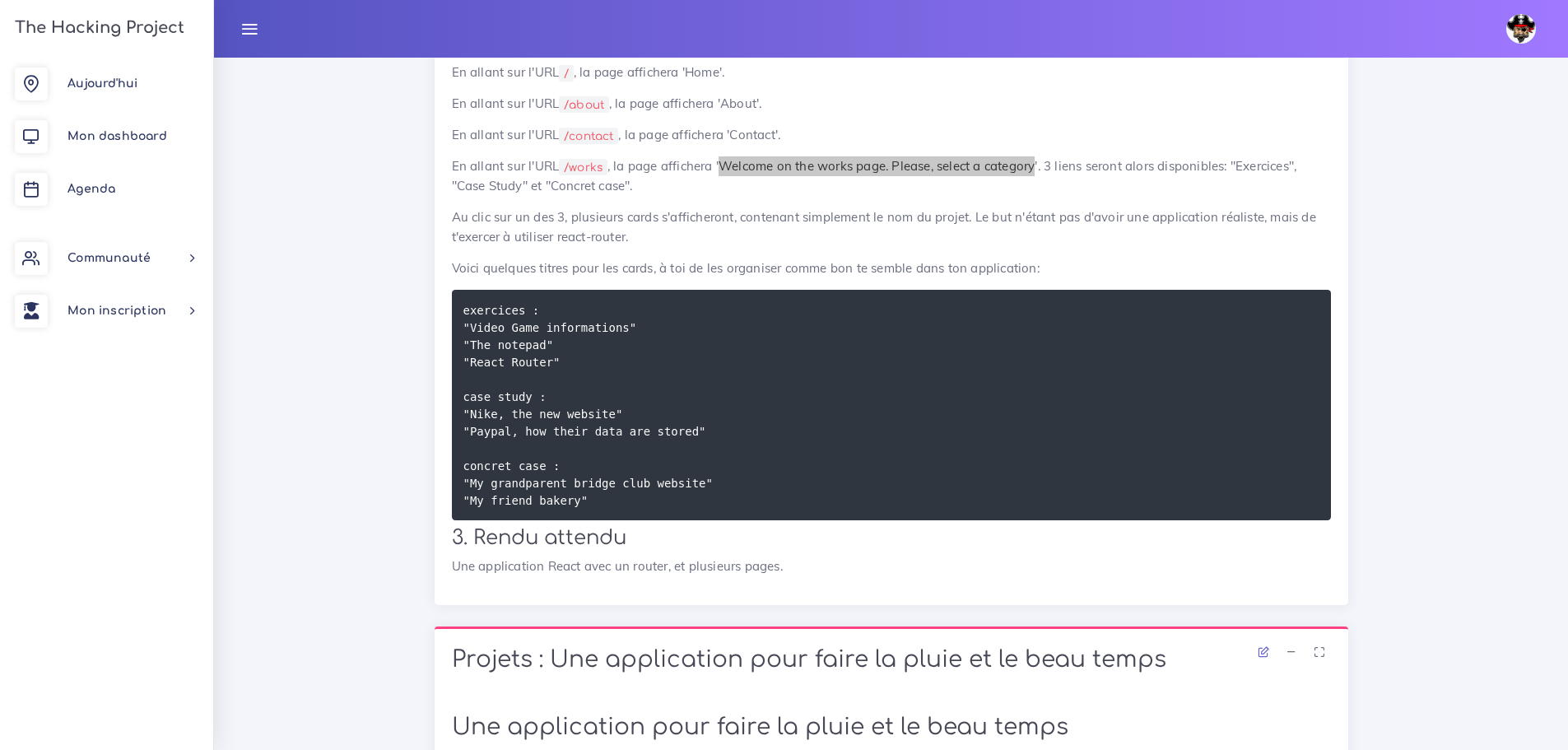
scroll to position [1801, 0]
